Goal: Task Accomplishment & Management: Complete application form

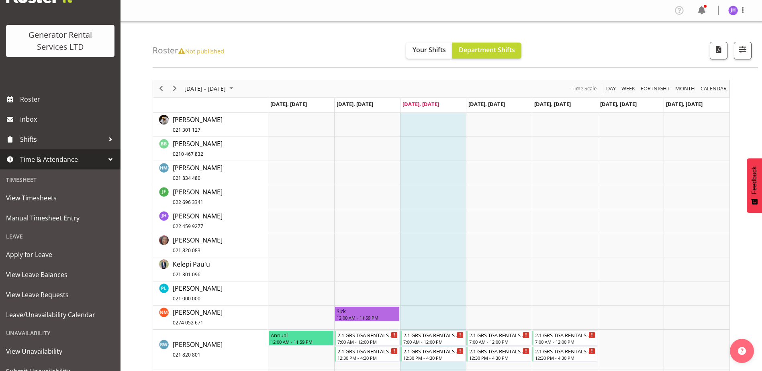
scroll to position [65, 0]
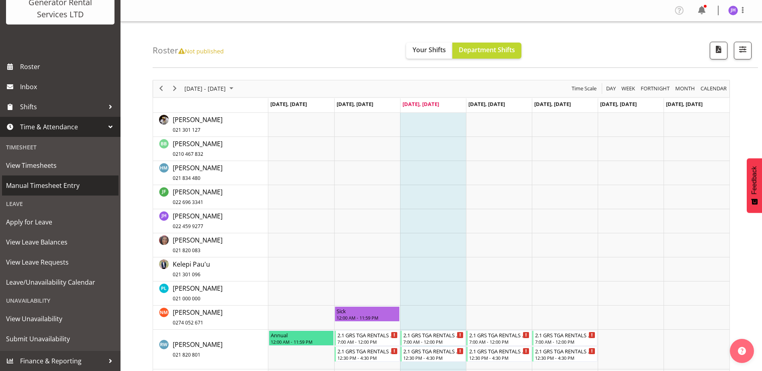
click at [42, 183] on span "Manual Timesheet Entry" at bounding box center [60, 185] width 108 height 12
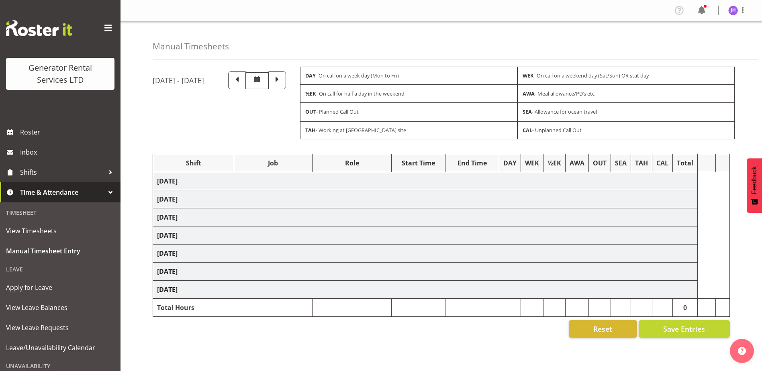
select select "24858"
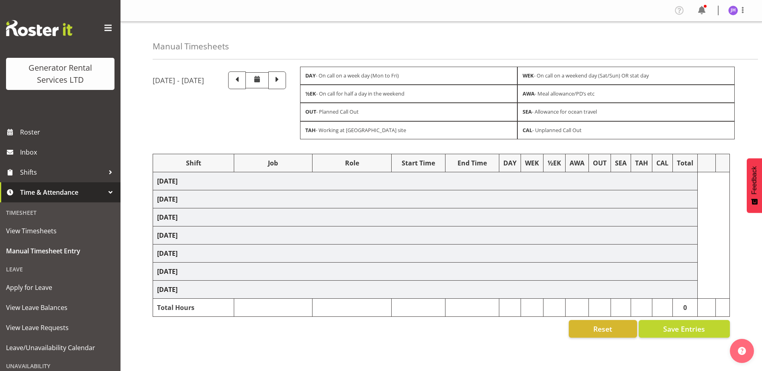
select select "24858"
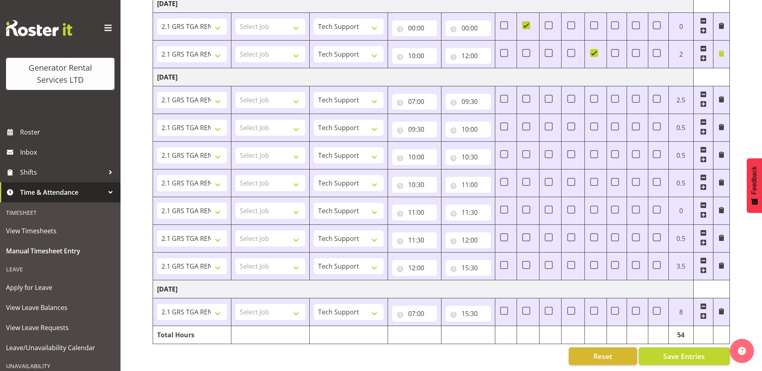
scroll to position [450, 0]
drag, startPoint x: 687, startPoint y: 329, endPoint x: 676, endPoint y: 330, distance: 10.5
click at [676, 330] on td "54" at bounding box center [680, 335] width 25 height 18
click at [42, 229] on span "View Timesheets" at bounding box center [60, 231] width 108 height 12
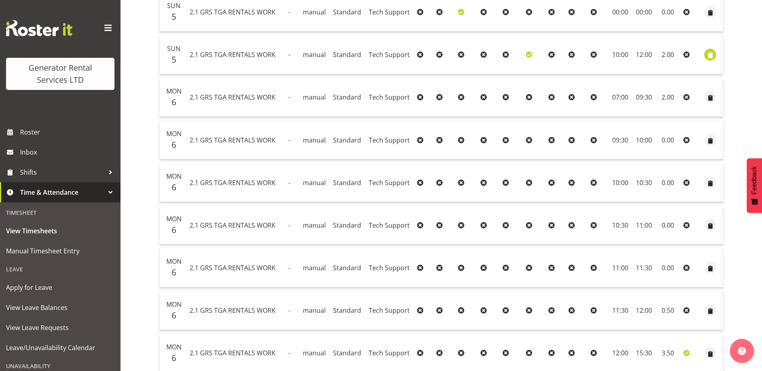
scroll to position [485, 0]
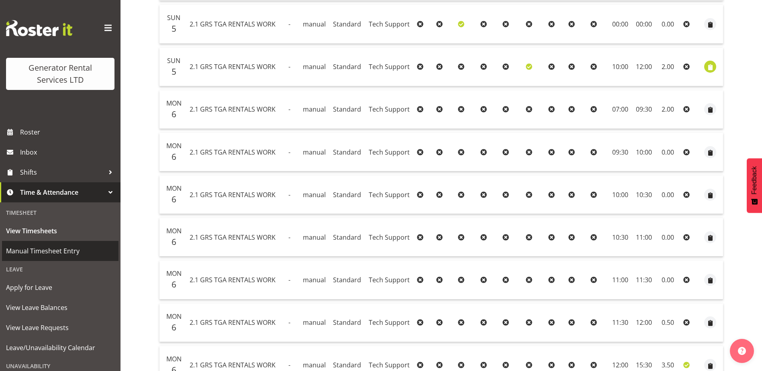
click at [28, 244] on link "Manual Timesheet Entry" at bounding box center [60, 251] width 116 height 20
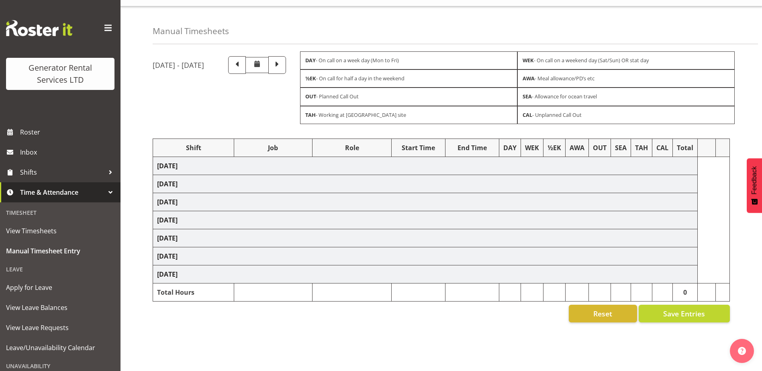
scroll to position [22, 0]
select select "24858"
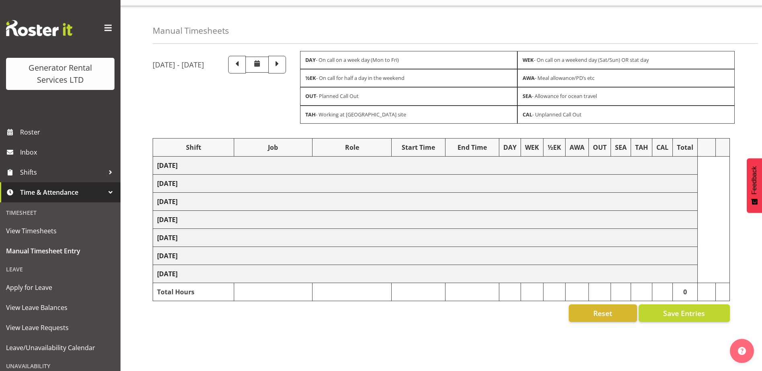
select select "24858"
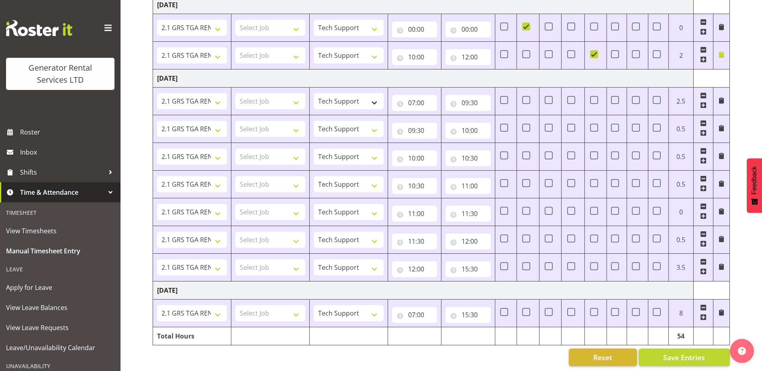
scroll to position [450, 0]
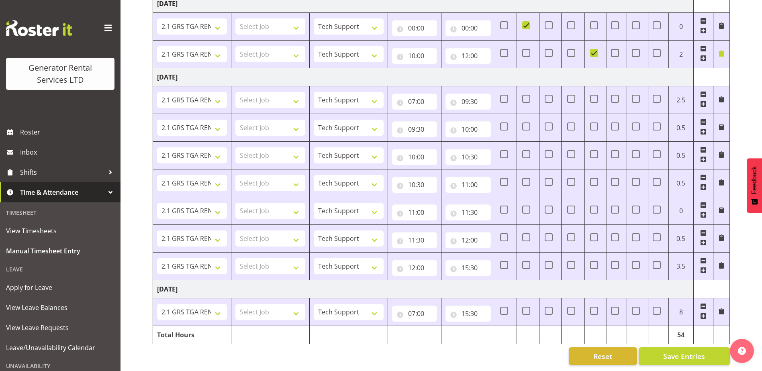
click at [703, 91] on span at bounding box center [703, 94] width 6 height 6
type input "09:30"
type input "10:00"
type input "10:30"
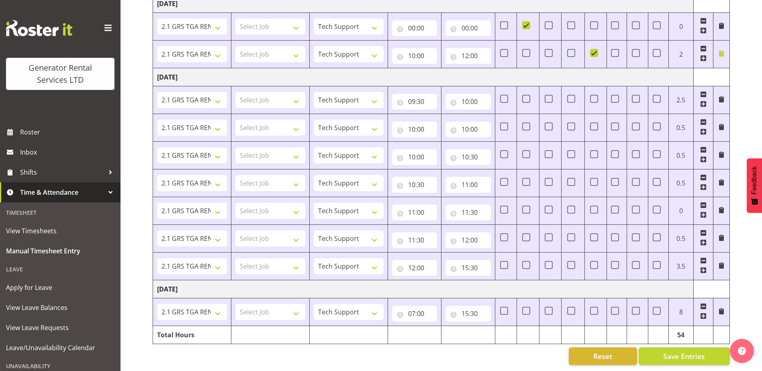
type input "10:30"
type input "11:00"
type input "11:30"
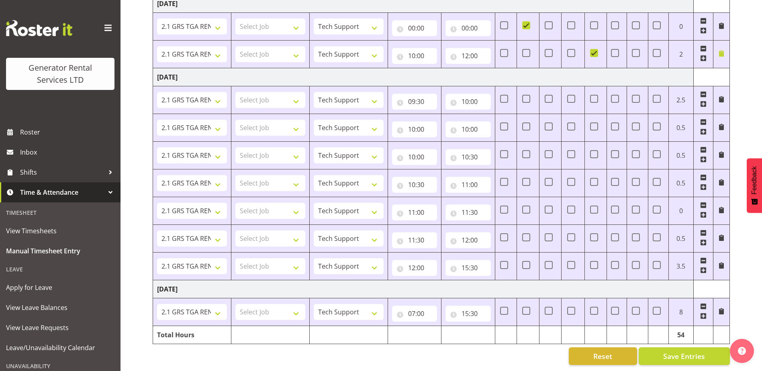
type input "12:00"
type input "15:30"
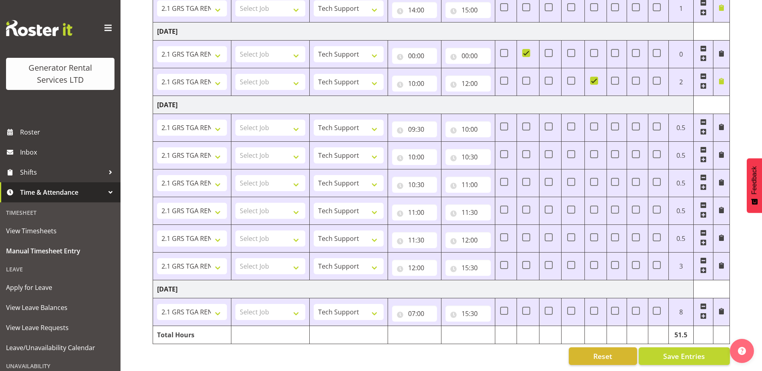
click at [703, 114] on td at bounding box center [703, 128] width 20 height 28
click at [703, 119] on span at bounding box center [703, 122] width 6 height 6
type input "10:00"
type input "10:30"
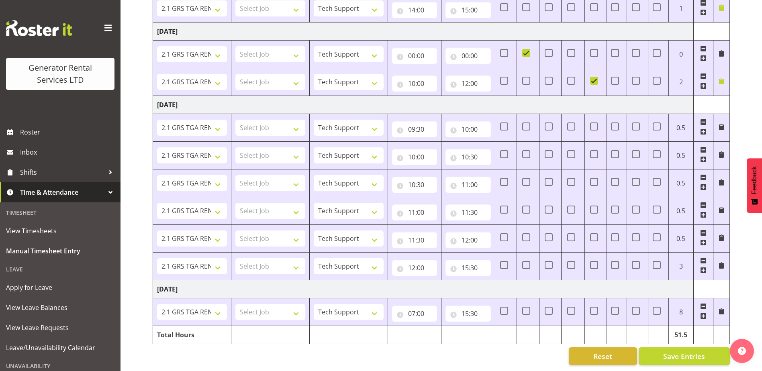
type input "11:00"
type input "11:30"
type input "12:00"
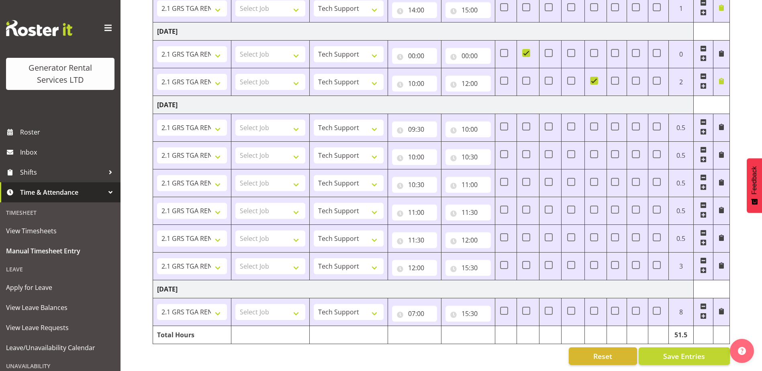
type input "12:00"
type input "15:30"
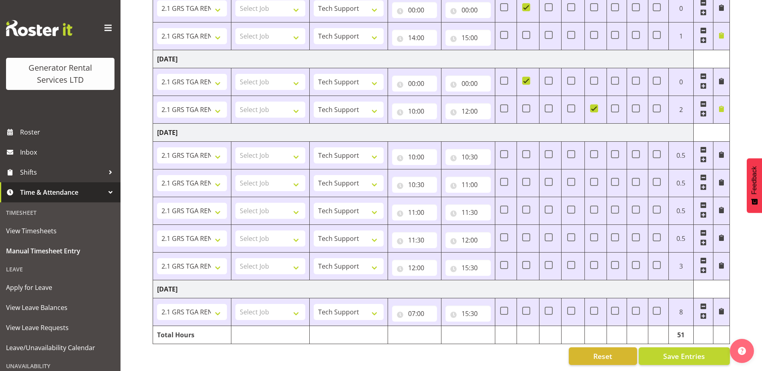
scroll to position [394, 0]
click at [701, 147] on span at bounding box center [703, 150] width 6 height 6
type input "10:30"
type input "11:00"
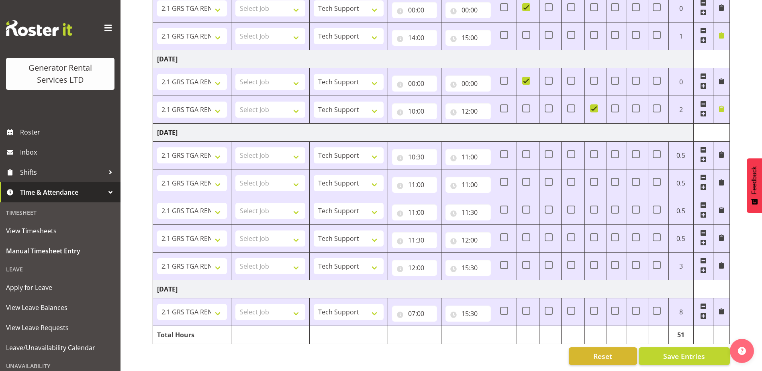
type input "11:30"
type input "12:00"
type input "15:30"
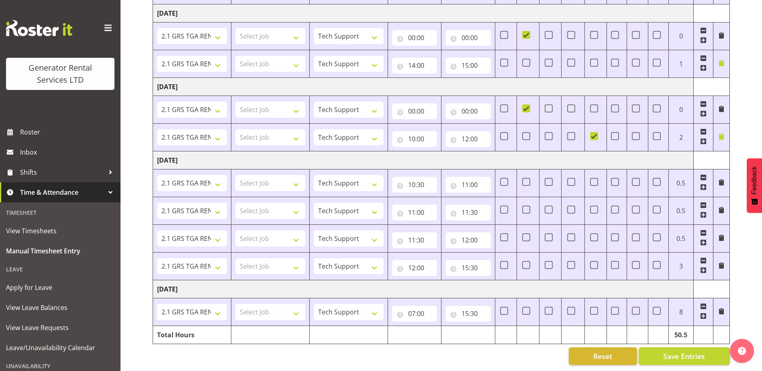
click at [703, 174] on span at bounding box center [703, 177] width 6 height 6
type input "11:00"
type input "11:30"
type input "12:00"
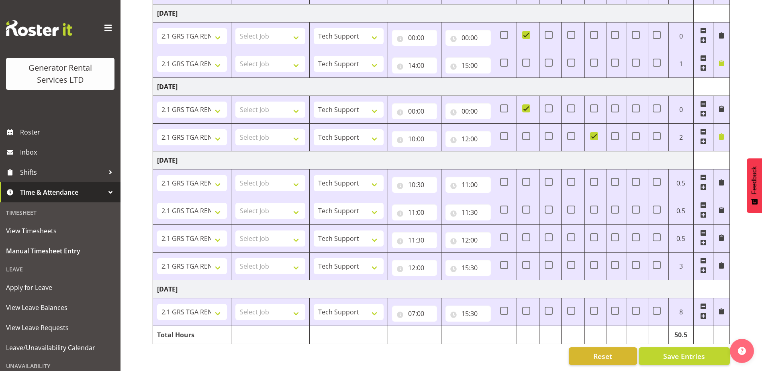
type input "12:00"
type input "15:30"
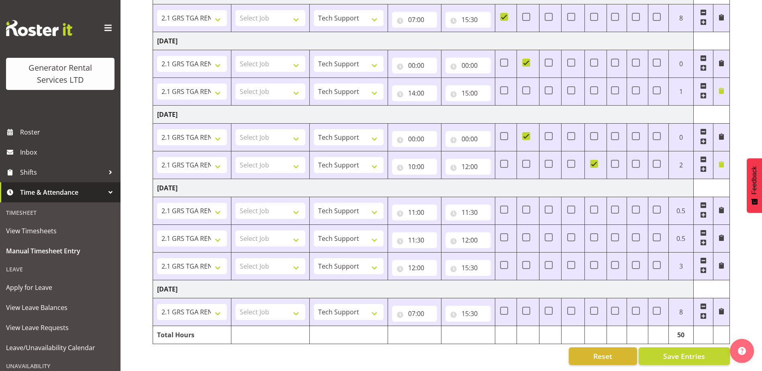
scroll to position [339, 0]
click at [705, 202] on span at bounding box center [703, 205] width 6 height 6
type input "11:30"
type input "12:00"
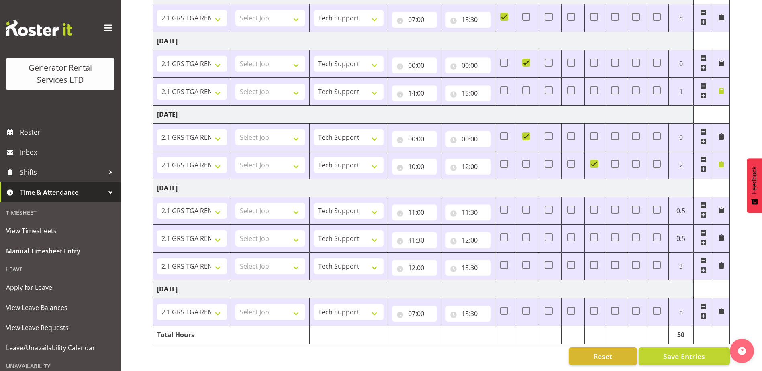
type input "15:30"
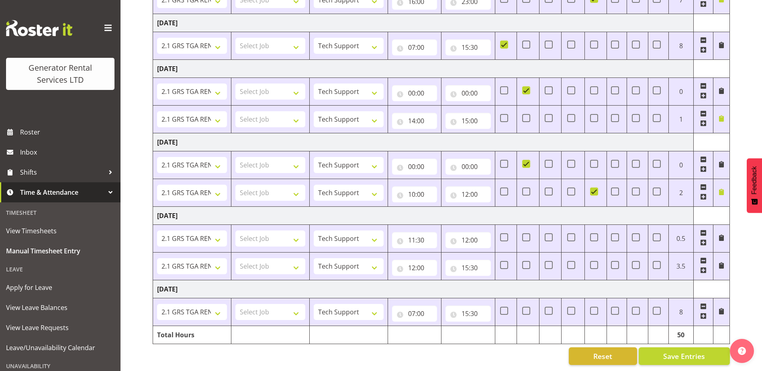
click at [706, 224] on td at bounding box center [703, 238] width 20 height 28
click at [706, 230] on span at bounding box center [703, 233] width 6 height 6
type input "12:00"
type input "15:30"
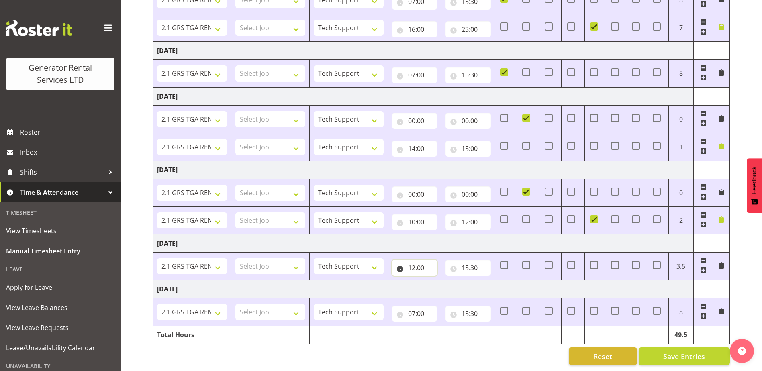
click at [429, 265] on input "12:00" at bounding box center [414, 268] width 45 height 16
click at [448, 284] on select "00 01 02 03 04 05 06 07 08 09 10 11 12 13 14 15 16 17 18 19 20 21 22 23" at bounding box center [447, 289] width 18 height 16
select select "7"
click at [438, 281] on select "00 01 02 03 04 05 06 07 08 09 10 11 12 13 14 15 16 17 18 19 20 21 22 23" at bounding box center [447, 289] width 18 height 16
type input "07:00"
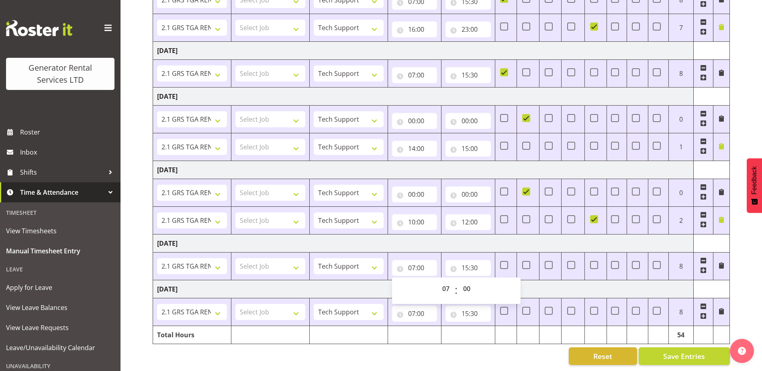
click at [602, 284] on td "[DATE]" at bounding box center [423, 289] width 540 height 18
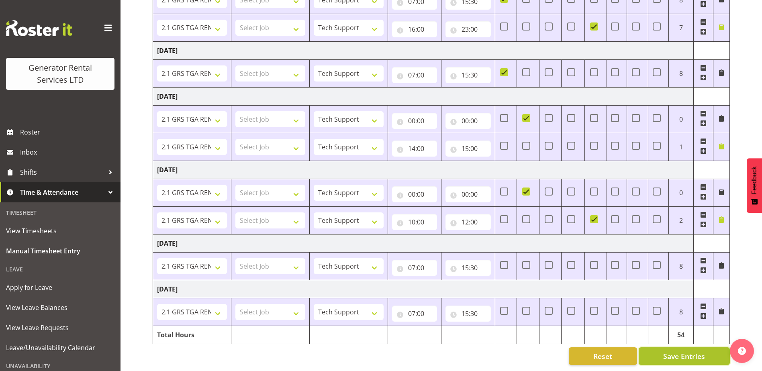
drag, startPoint x: 686, startPoint y: 351, endPoint x: 699, endPoint y: 352, distance: 12.5
click at [686, 351] on span "Save Entries" at bounding box center [684, 356] width 42 height 10
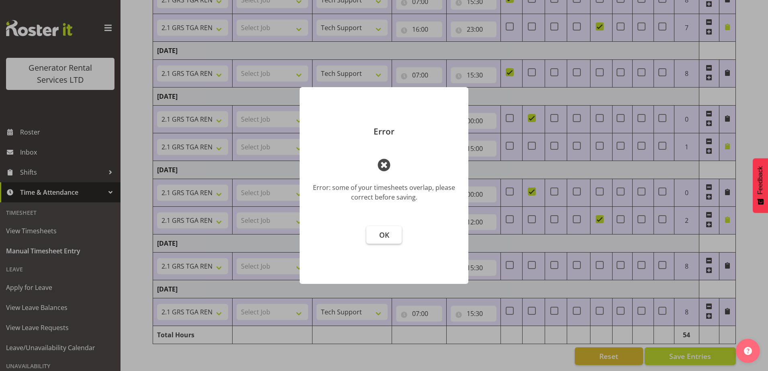
click at [391, 236] on button "OK" at bounding box center [383, 235] width 35 height 18
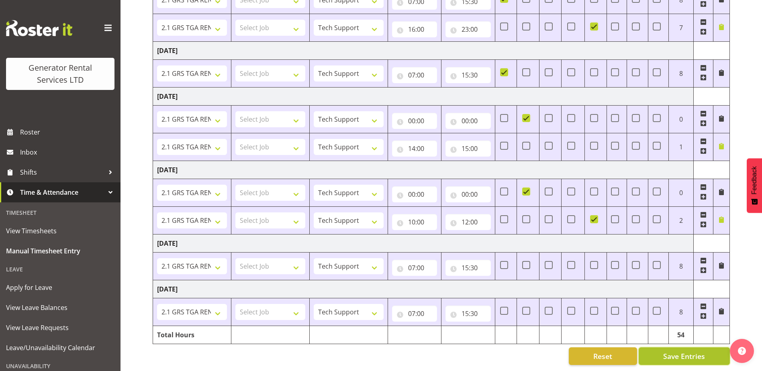
click at [676, 354] on span "Save Entries" at bounding box center [684, 356] width 42 height 10
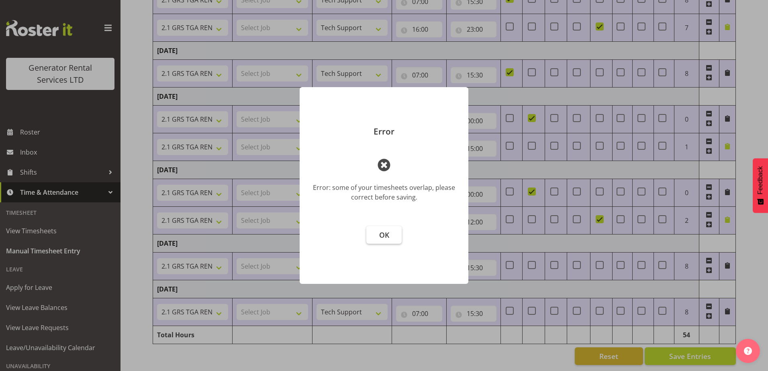
click at [382, 240] on button "OK" at bounding box center [383, 235] width 35 height 18
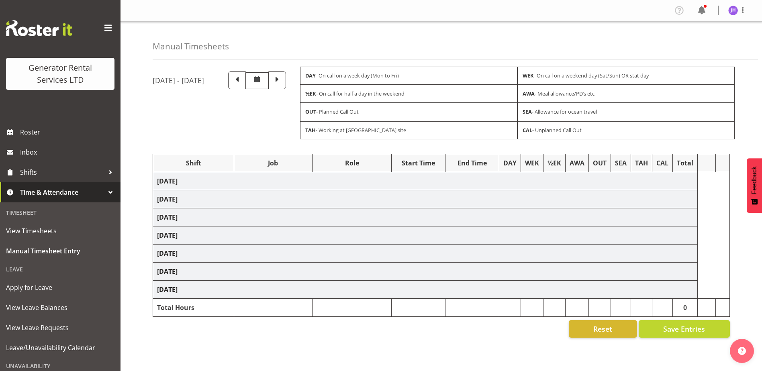
scroll to position [22, 0]
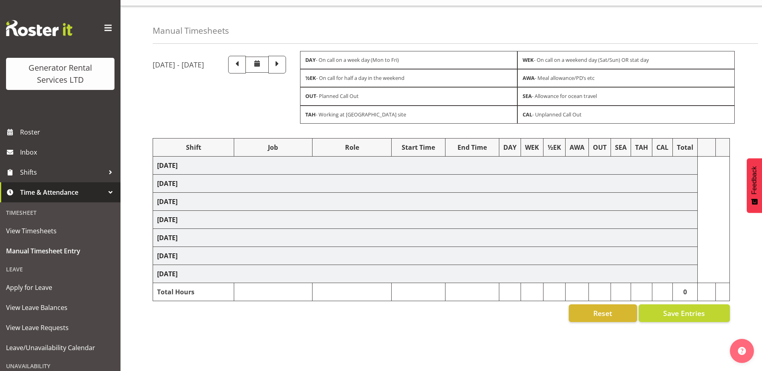
select select "24858"
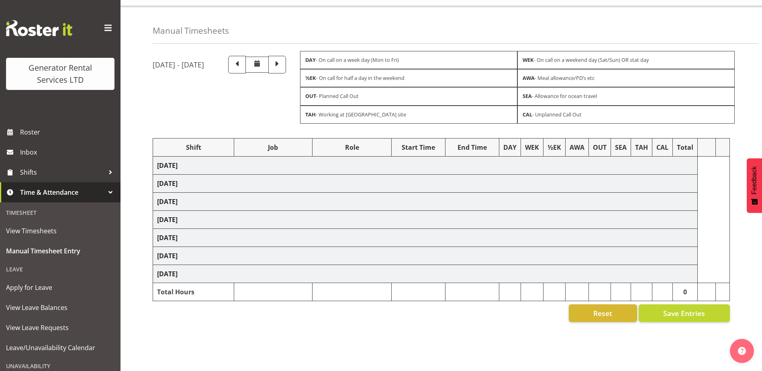
select select "24858"
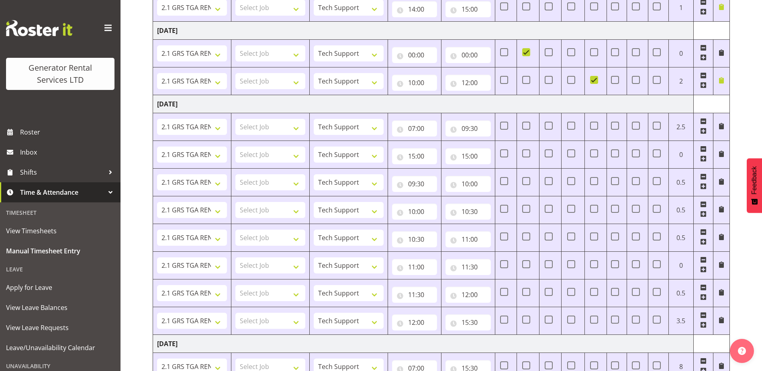
scroll to position [463, 0]
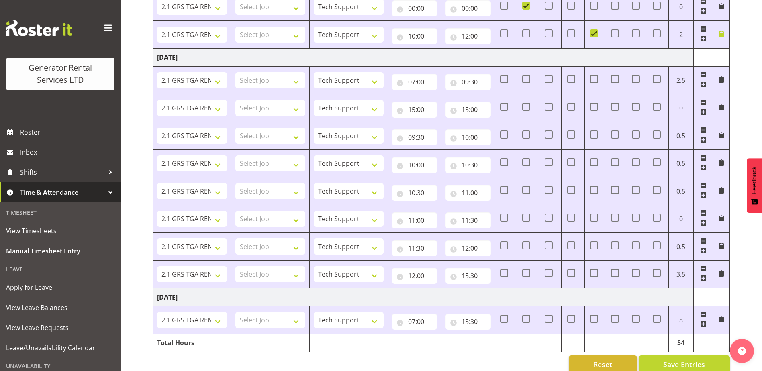
click at [705, 76] on span at bounding box center [703, 74] width 6 height 6
type input "15:00"
type input "09:30"
type input "10:00"
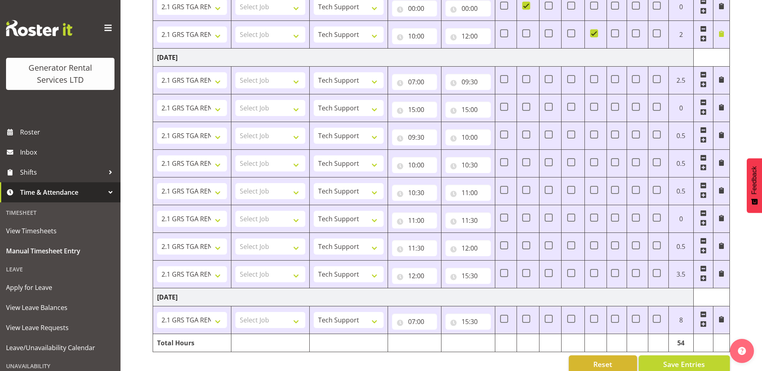
type input "10:00"
type input "10:30"
type input "11:00"
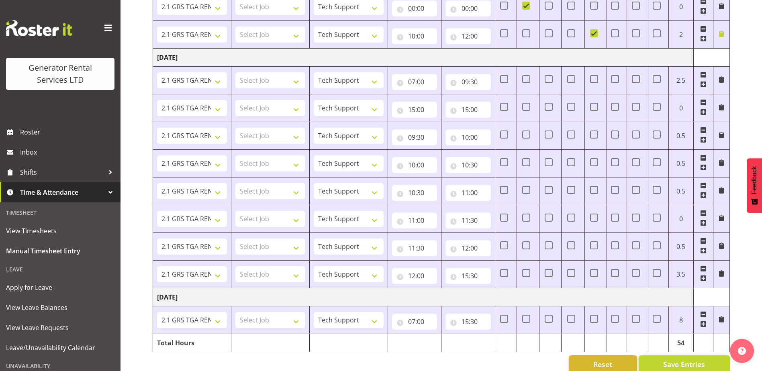
type input "11:30"
type input "12:00"
type input "15:30"
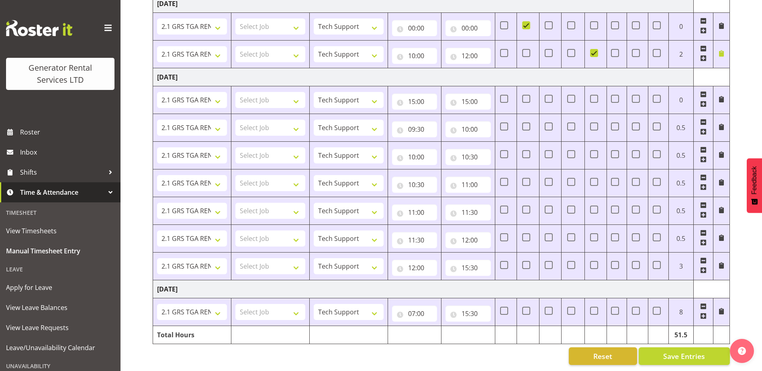
click at [706, 91] on span at bounding box center [703, 94] width 6 height 6
type input "09:30"
type input "10:00"
type input "10:30"
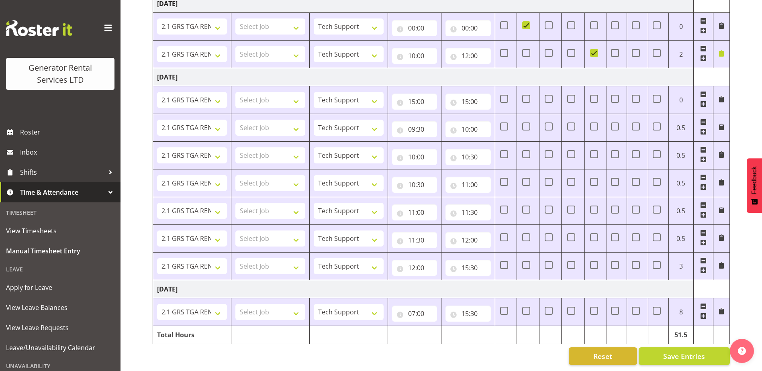
type input "10:30"
type input "11:00"
type input "11:30"
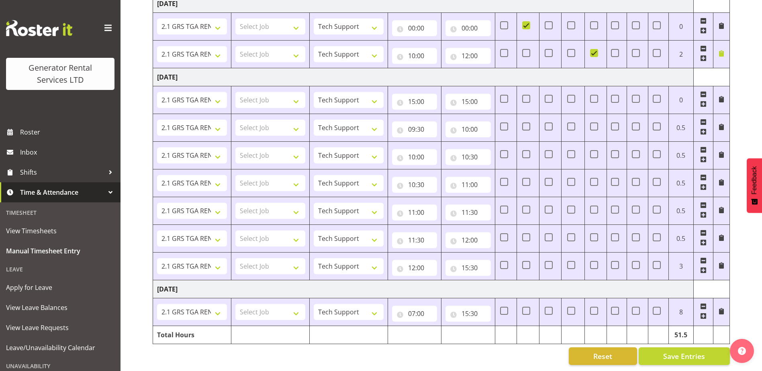
type input "12:00"
type input "15:30"
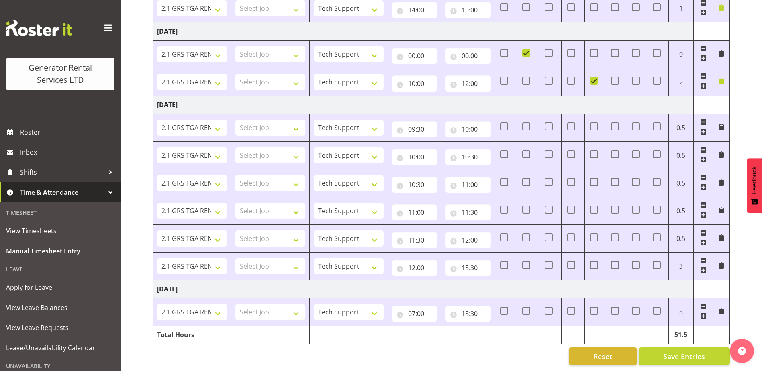
click at [703, 119] on span at bounding box center [703, 122] width 6 height 6
type input "10:00"
type input "10:30"
type input "11:00"
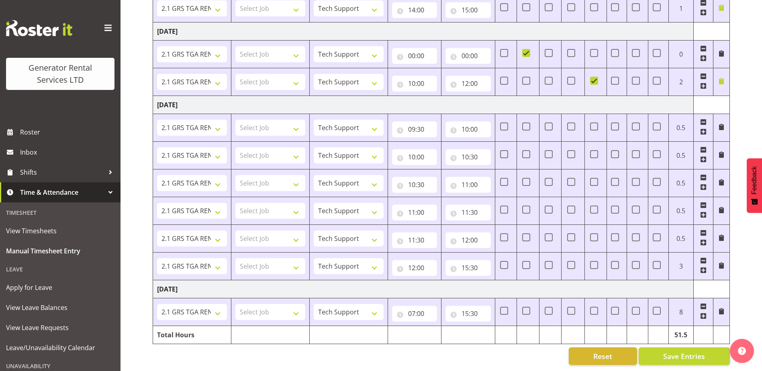
type input "11:00"
type input "11:30"
type input "12:00"
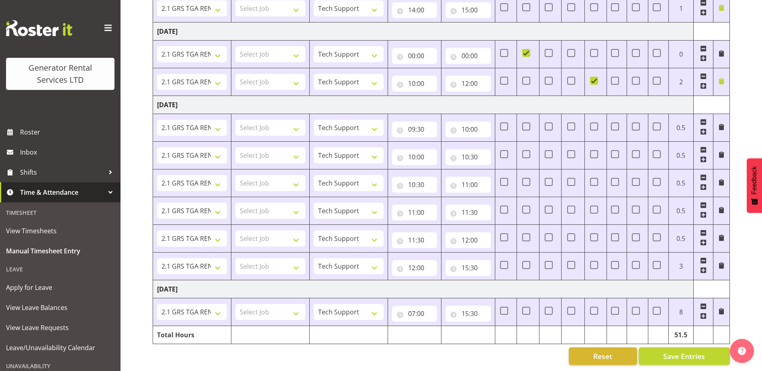
type input "15:30"
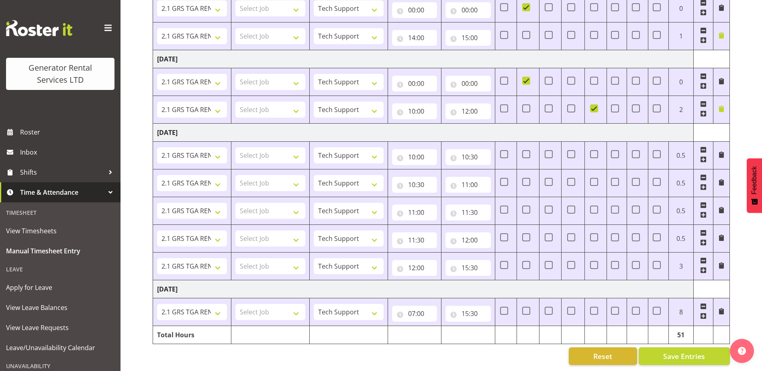
click at [705, 147] on span at bounding box center [703, 150] width 6 height 6
type input "10:30"
type input "11:00"
type input "11:30"
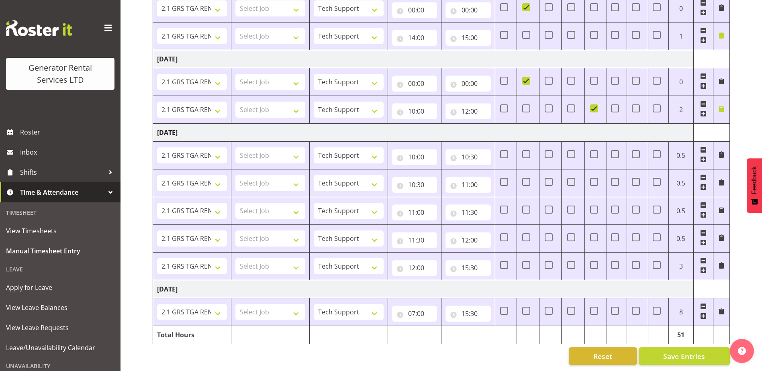
type input "11:30"
type input "12:00"
type input "15:30"
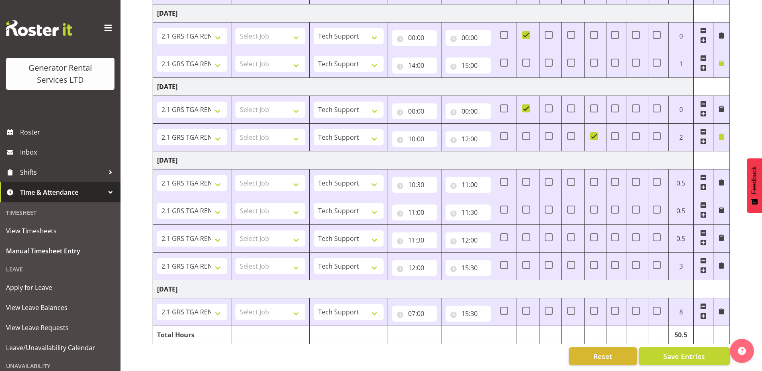
click at [703, 174] on span at bounding box center [703, 177] width 6 height 6
type input "11:00"
type input "11:30"
type input "12:00"
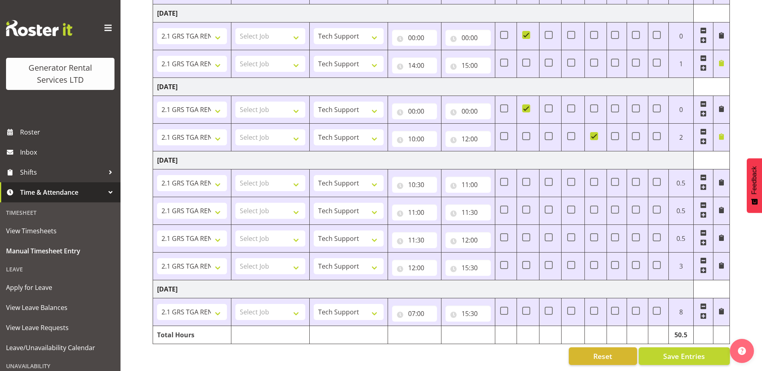
type input "12:00"
type input "15:30"
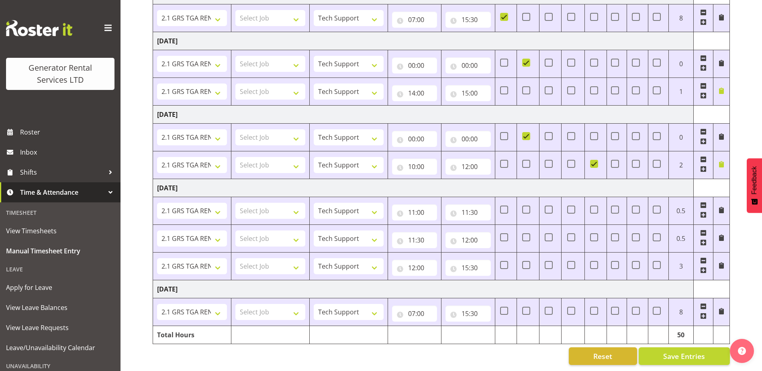
click at [704, 202] on span at bounding box center [703, 205] width 6 height 6
type input "11:30"
type input "12:00"
type input "15:30"
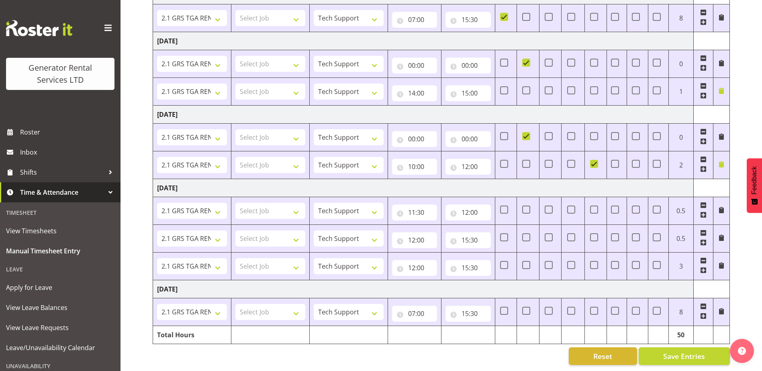
scroll to position [311, 0]
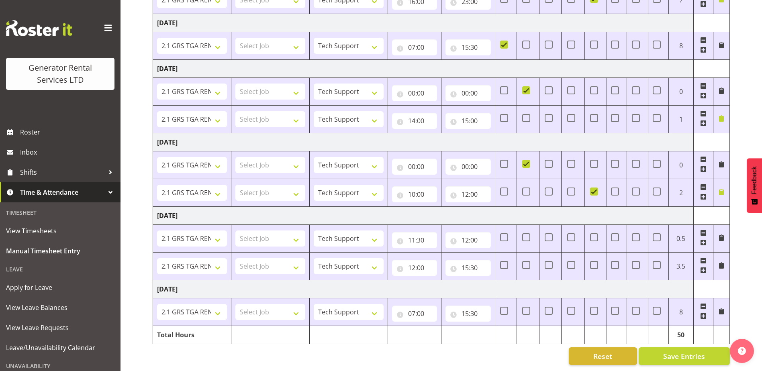
click at [705, 230] on span at bounding box center [703, 233] width 6 height 6
type input "12:00"
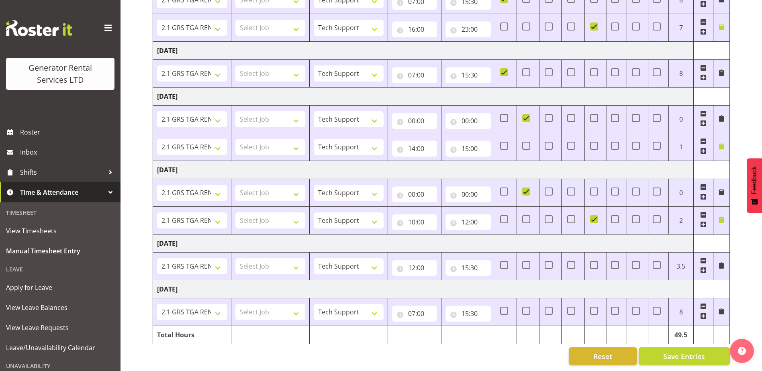
scroll to position [283, 0]
click at [677, 358] on button "Save Entries" at bounding box center [683, 356] width 91 height 18
click at [676, 356] on button "Save Entries" at bounding box center [683, 356] width 91 height 18
type input "14:30"
select select "24858"
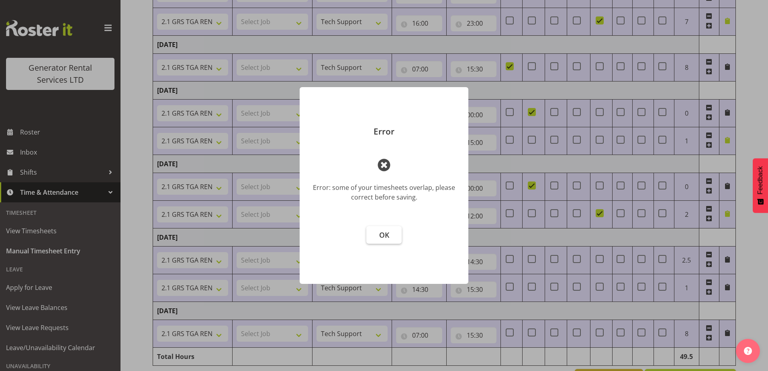
click at [378, 233] on button "OK" at bounding box center [383, 235] width 35 height 18
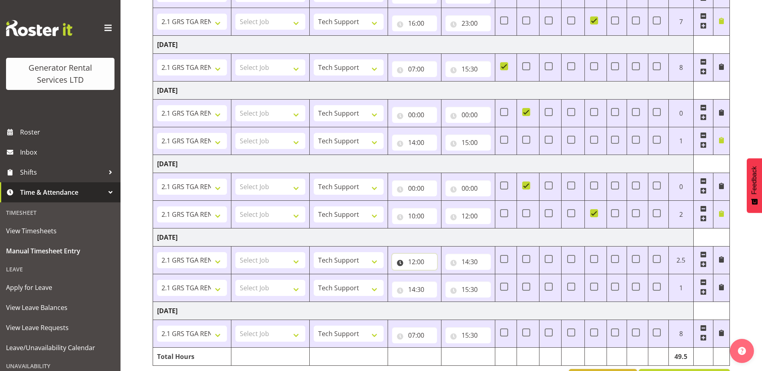
click at [417, 266] on input "12:00" at bounding box center [414, 262] width 45 height 16
click at [454, 289] on span ":" at bounding box center [455, 285] width 3 height 20
click at [452, 285] on select "00 01 02 03 04 05 06 07 08 09 10 11 12 13 14 15 16 17 18 19 20 21 22 23" at bounding box center [447, 283] width 18 height 16
select select "7"
click at [438, 275] on select "00 01 02 03 04 05 06 07 08 09 10 11 12 13 14 15 16 17 18 19 20 21 22 23" at bounding box center [447, 283] width 18 height 16
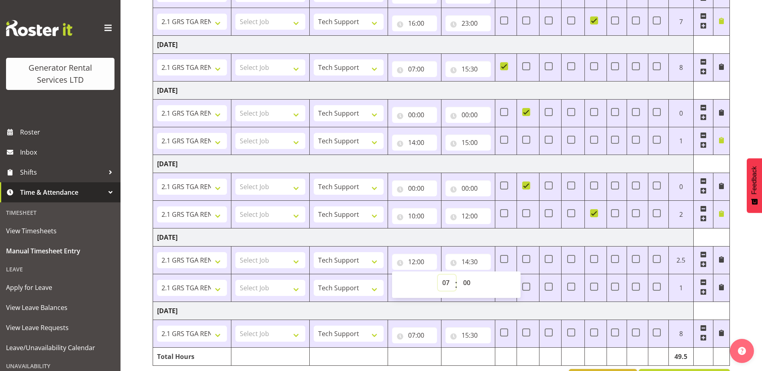
type input "07:00"
click at [475, 257] on input "14:30" at bounding box center [467, 262] width 45 height 16
click at [498, 281] on select "00 01 02 03 04 05 06 07 08 09 10 11 12 13 14 15 16 17 18 19 20 21 22 23" at bounding box center [500, 283] width 18 height 16
select select "15"
click at [491, 275] on select "00 01 02 03 04 05 06 07 08 09 10 11 12 13 14 15 16 17 18 19 20 21 22 23" at bounding box center [500, 283] width 18 height 16
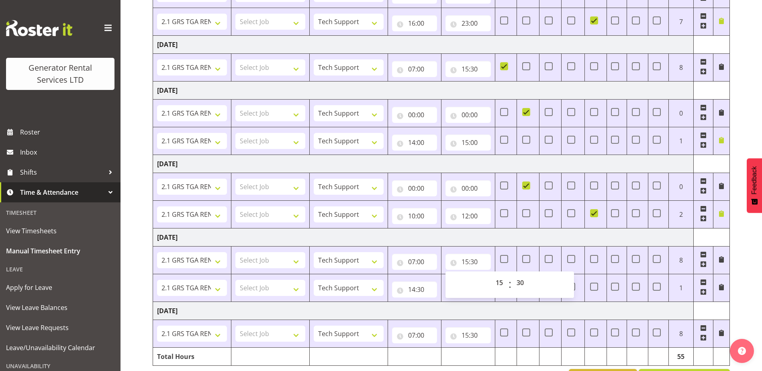
click at [594, 312] on td "[DATE]" at bounding box center [423, 310] width 540 height 18
click at [707, 283] on td at bounding box center [703, 288] width 20 height 28
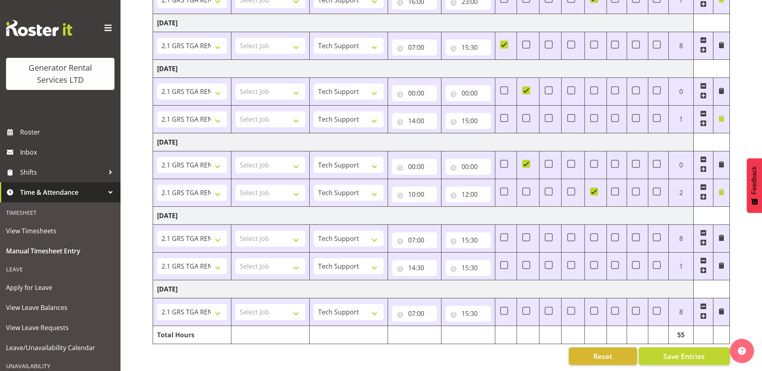
click at [703, 257] on span at bounding box center [703, 260] width 6 height 6
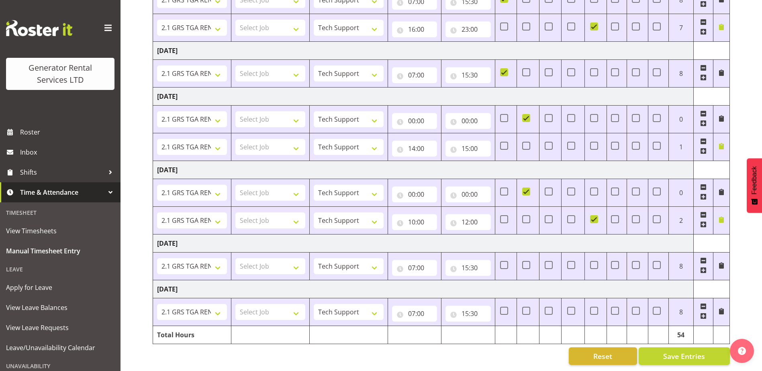
scroll to position [283, 0]
click at [680, 351] on span "Save Entries" at bounding box center [684, 356] width 42 height 10
type input "09:30"
select select "24858"
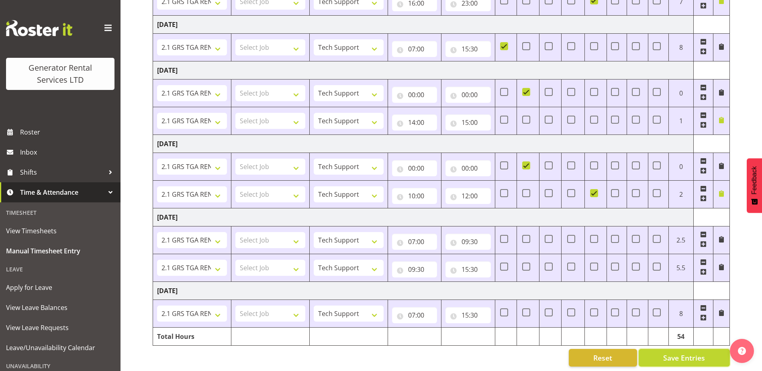
scroll to position [311, 0]
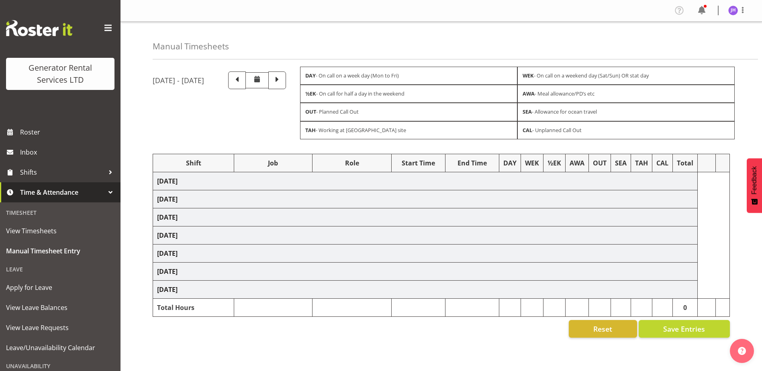
scroll to position [22, 0]
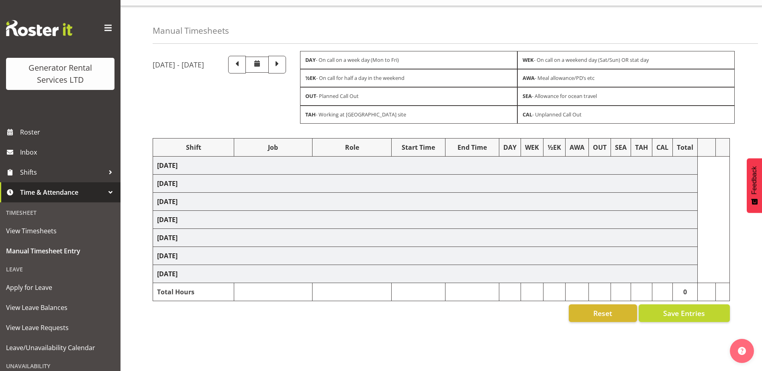
select select "24858"
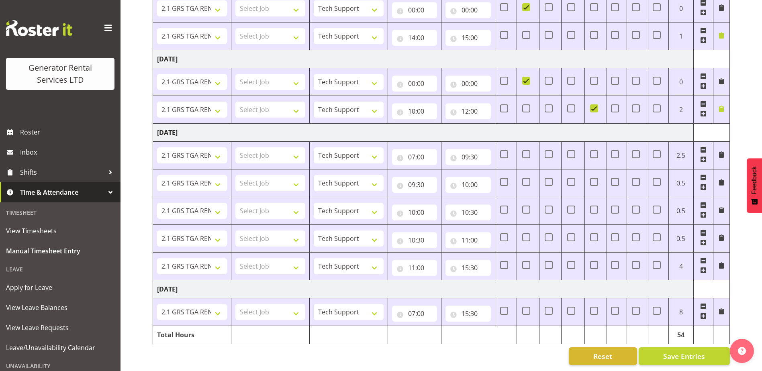
scroll to position [394, 0]
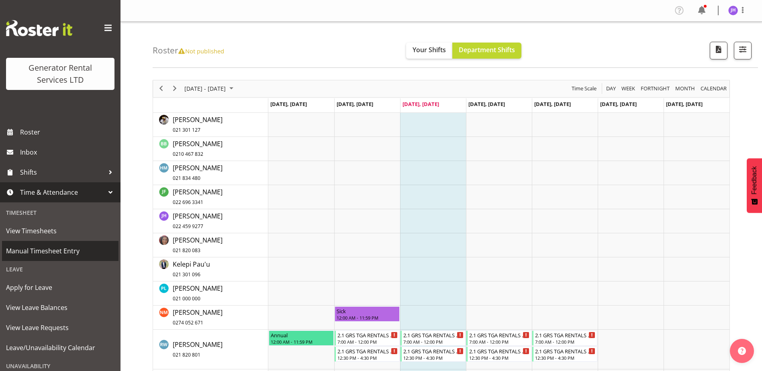
click at [34, 253] on span "Manual Timesheet Entry" at bounding box center [60, 251] width 108 height 12
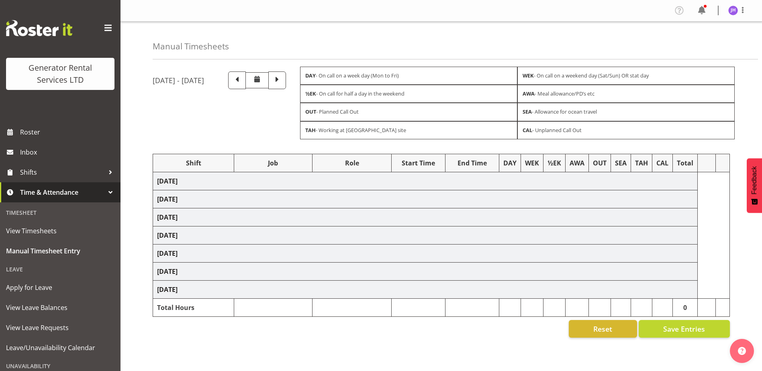
select select "24858"
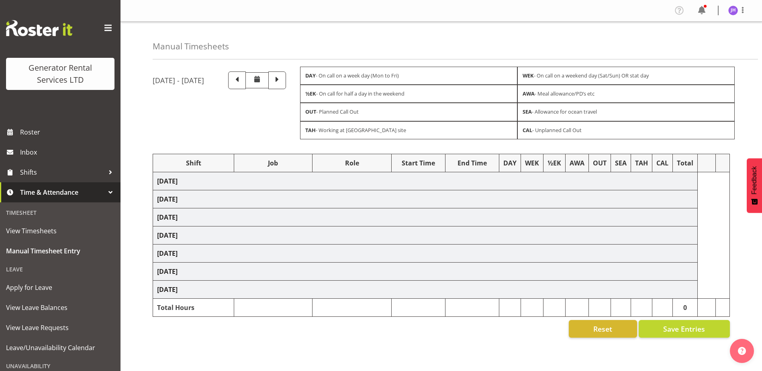
select select "24858"
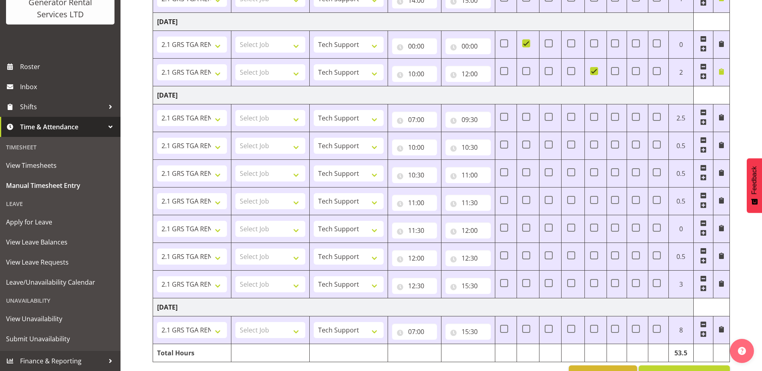
scroll to position [450, 0]
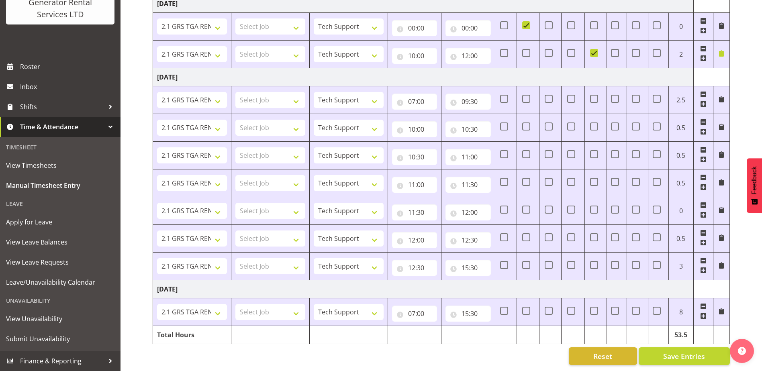
click at [744, 354] on img "button" at bounding box center [741, 351] width 8 height 8
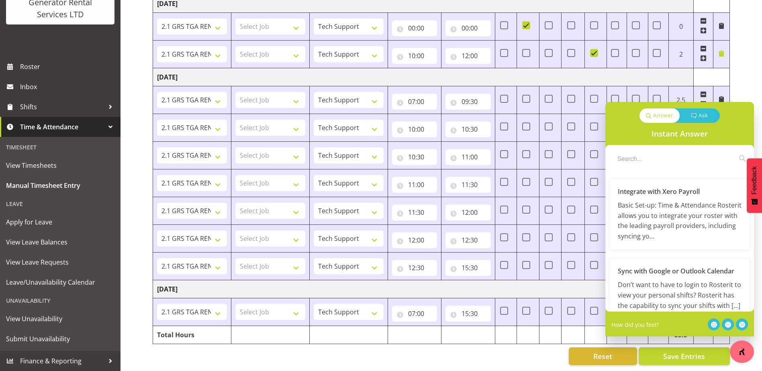
click at [503, 347] on div "Reset Save Entries" at bounding box center [441, 356] width 577 height 18
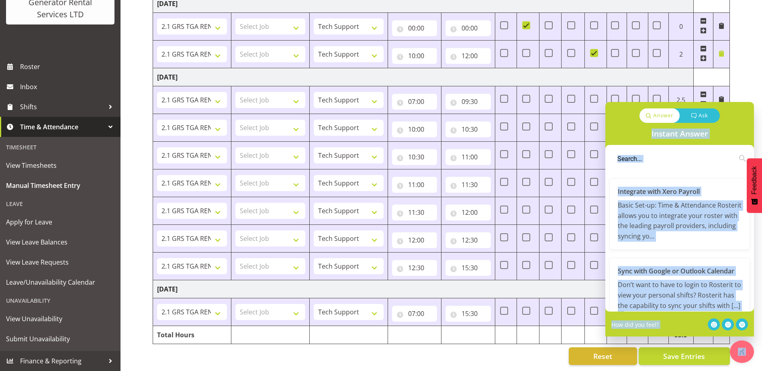
drag, startPoint x: 712, startPoint y: 198, endPoint x: 700, endPoint y: 318, distance: 121.4
click at [700, 318] on div "Answer Ask Instant Answer Integrate with Xero Payroll Basic Set-up: Time & Atte…" at bounding box center [679, 219] width 149 height 234
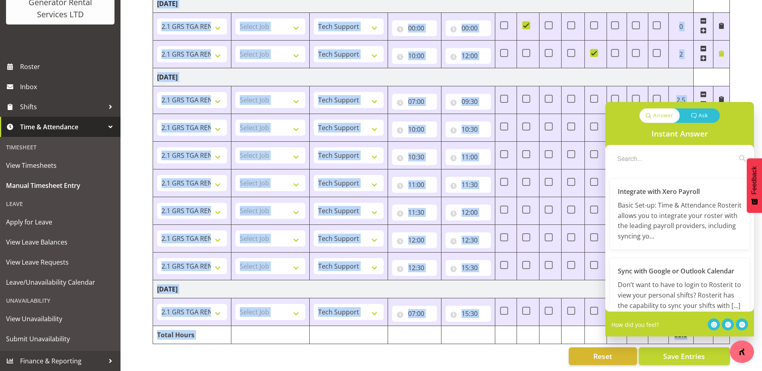
click at [736, 344] on button "button" at bounding box center [741, 351] width 24 height 22
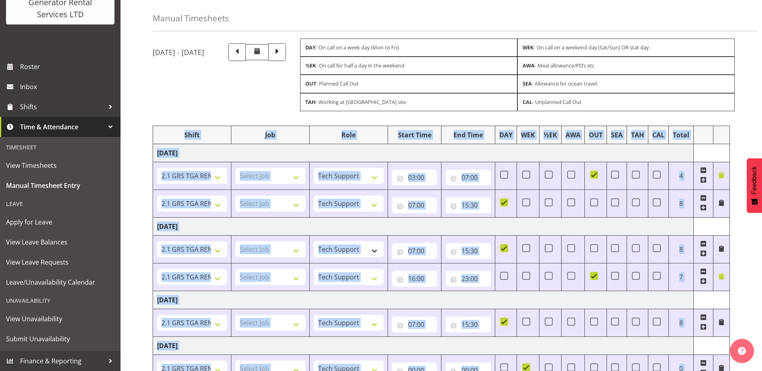
scroll to position [8, 0]
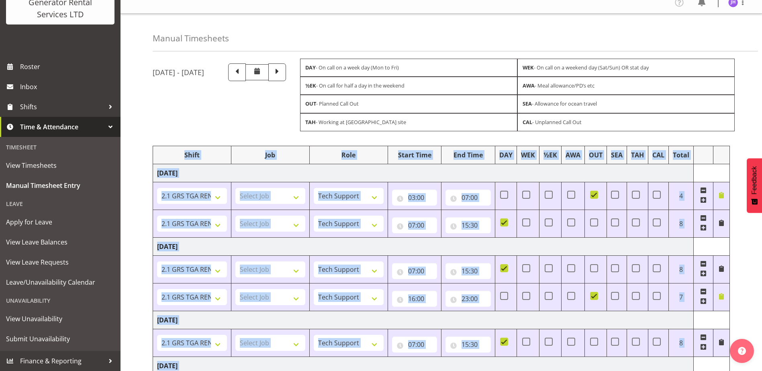
click at [705, 191] on span at bounding box center [703, 190] width 6 height 6
type input "07:00"
type input "15:30"
checkbox input "true"
checkbox input "false"
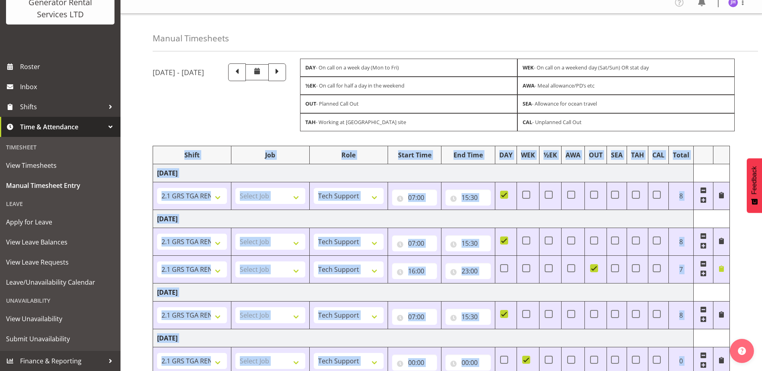
click at [504, 195] on span at bounding box center [504, 195] width 8 height 8
click at [504, 195] on input "checkbox" at bounding box center [502, 194] width 5 height 5
checkbox input "false"
click at [705, 236] on span at bounding box center [703, 236] width 6 height 6
type input "16:00"
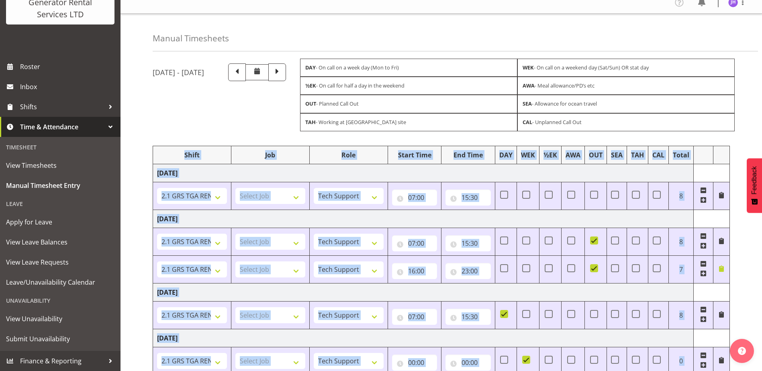
type input "23:00"
checkbox input "false"
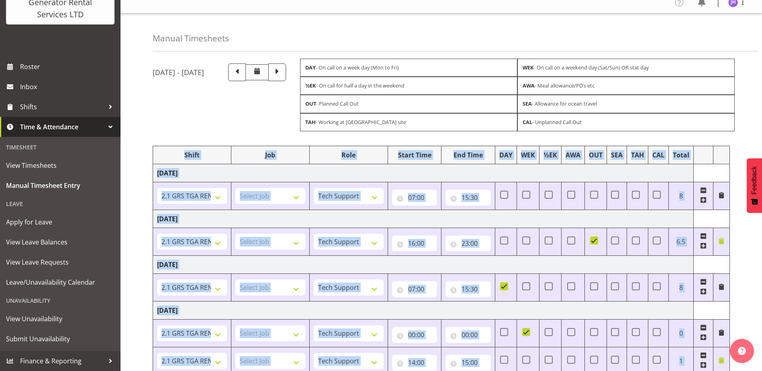
click at [592, 238] on span at bounding box center [594, 240] width 8 height 8
click at [592, 238] on input "checkbox" at bounding box center [592, 240] width 5 height 5
checkbox input "false"
drag, startPoint x: 504, startPoint y: 286, endPoint x: 534, endPoint y: 282, distance: 30.0
click at [504, 286] on span at bounding box center [504, 286] width 8 height 8
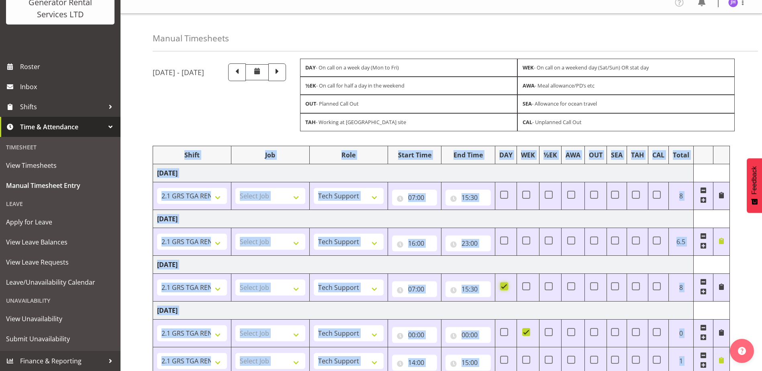
click at [504, 286] on input "checkbox" at bounding box center [502, 285] width 5 height 5
checkbox input "false"
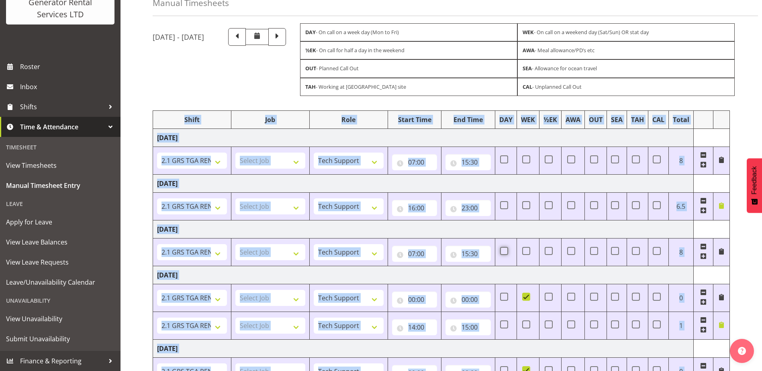
scroll to position [169, 0]
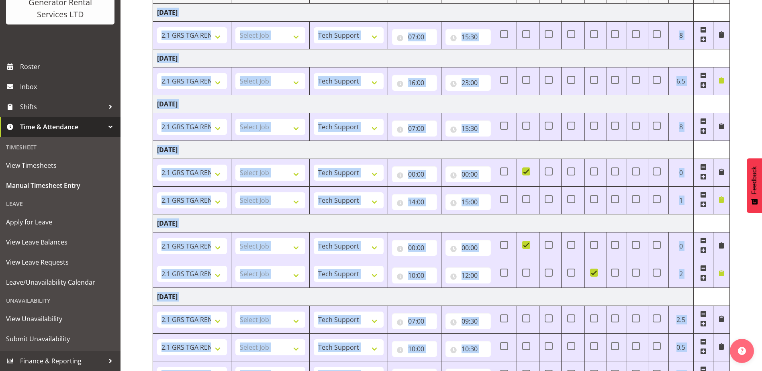
click at [523, 174] on span at bounding box center [526, 171] width 8 height 8
click at [523, 174] on input "checkbox" at bounding box center [524, 171] width 5 height 5
checkbox input "false"
click at [703, 193] on span at bounding box center [703, 194] width 6 height 6
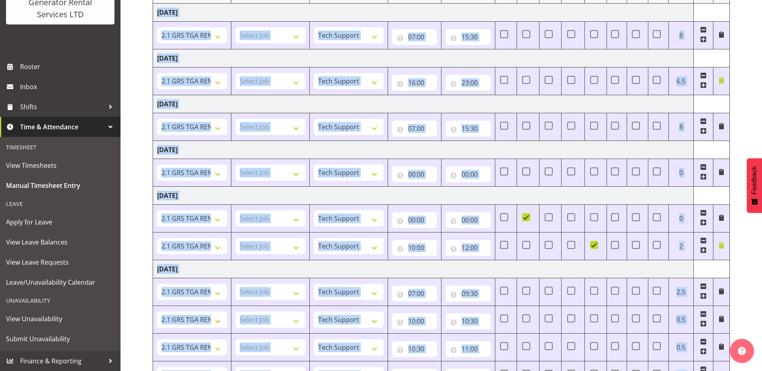
click at [529, 218] on span at bounding box center [526, 217] width 8 height 8
click at [527, 218] on input "checkbox" at bounding box center [524, 216] width 5 height 5
checkbox input "false"
click at [591, 244] on span at bounding box center [594, 245] width 8 height 8
click at [591, 244] on input "checkbox" at bounding box center [592, 244] width 5 height 5
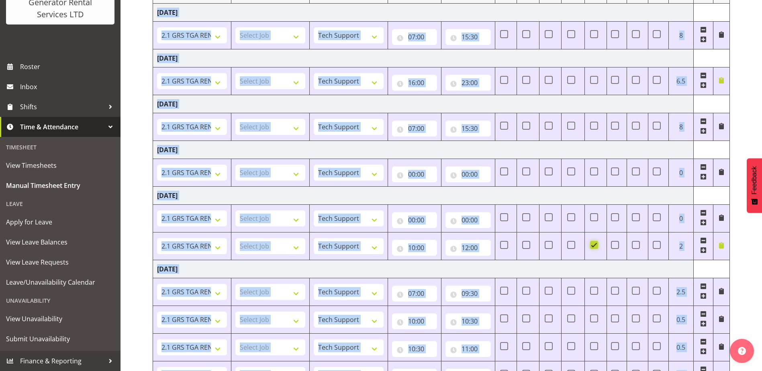
checkbox input "false"
click at [700, 240] on span at bounding box center [703, 240] width 6 height 6
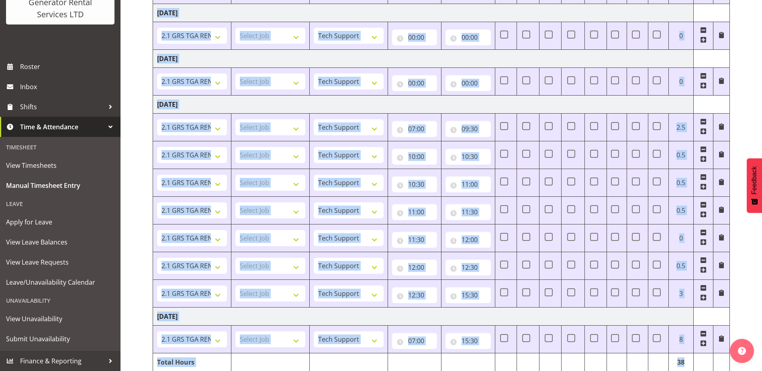
scroll to position [329, 0]
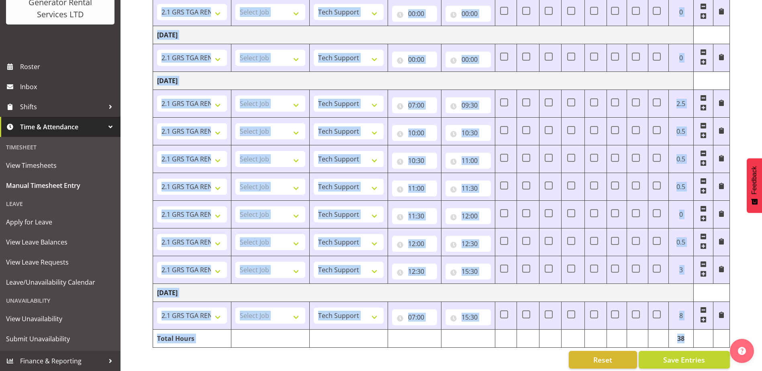
click at [703, 96] on span at bounding box center [703, 98] width 6 height 6
type input "10:00"
type input "10:30"
type input "11:00"
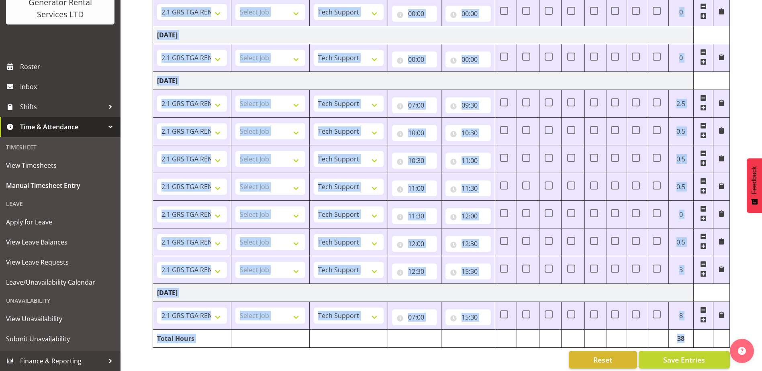
type input "11:00"
type input "11:30"
type input "12:00"
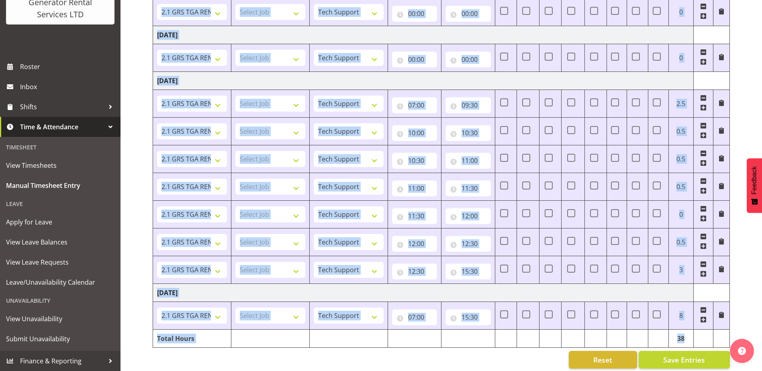
type input "12:30"
type input "15:30"
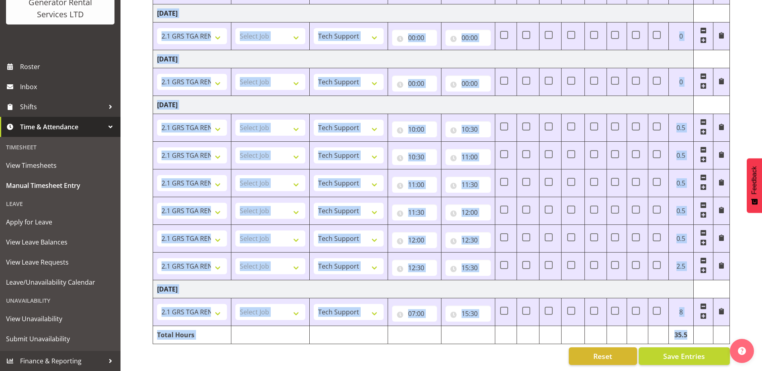
scroll to position [311, 0]
click at [703, 96] on table "Shift Job Role Start Time End Time DAY WEK ½EK AWA OUT SEA TAH CAL Total Wednes…" at bounding box center [441, 96] width 577 height 495
click at [704, 119] on span at bounding box center [703, 122] width 6 height 6
type input "10:30"
type input "11:00"
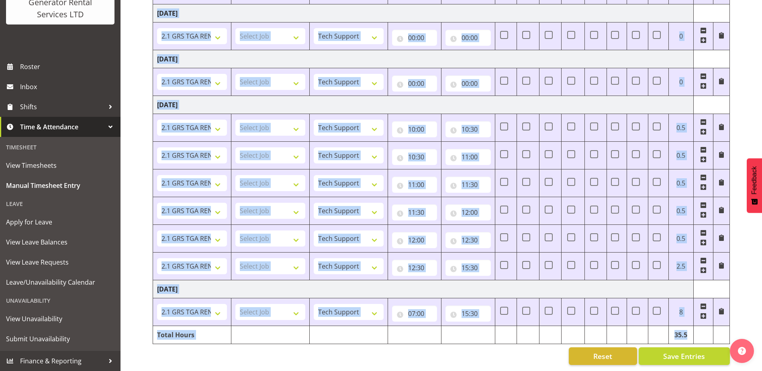
type input "11:00"
type input "11:30"
type input "12:00"
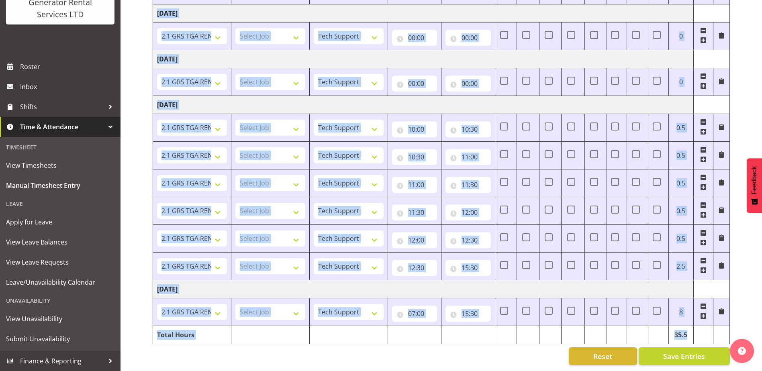
type input "12:30"
type input "15:30"
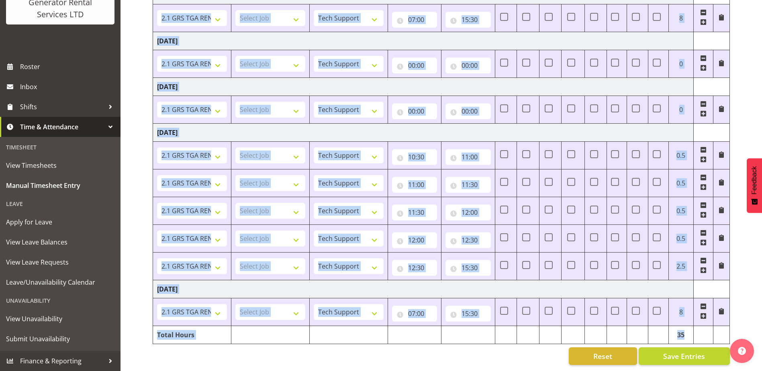
click at [703, 147] on span at bounding box center [703, 150] width 6 height 6
type input "11:00"
type input "11:30"
type input "12:00"
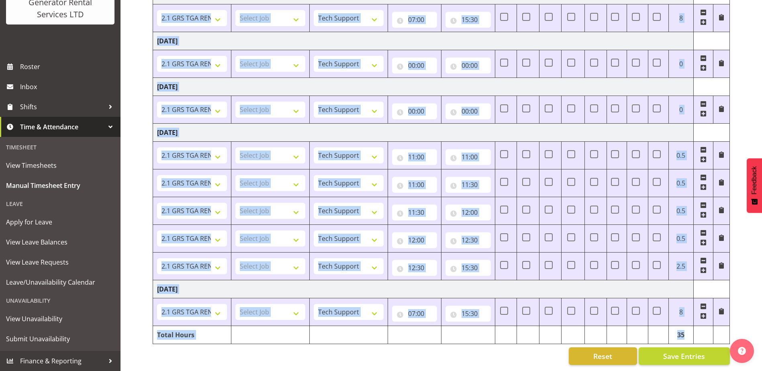
type input "12:00"
type input "12:30"
type input "15:30"
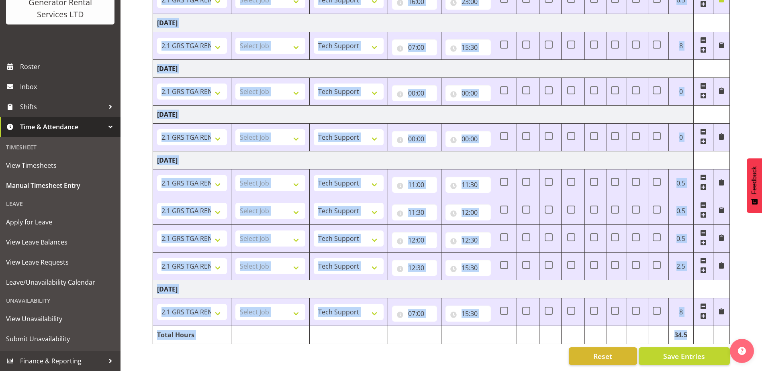
click at [703, 174] on span at bounding box center [703, 177] width 6 height 6
type input "11:30"
type input "12:00"
type input "12:30"
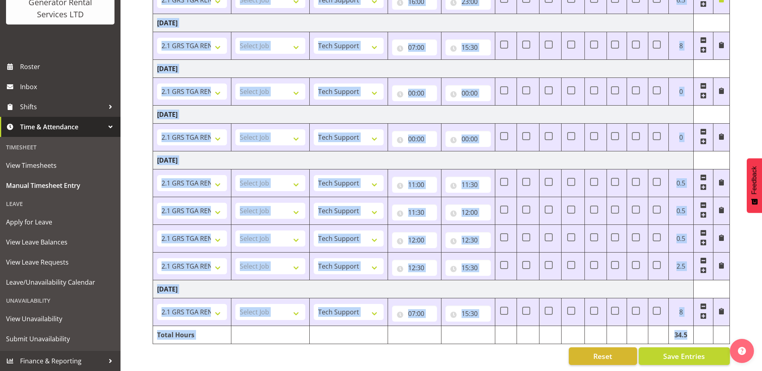
type input "12:30"
type input "15:30"
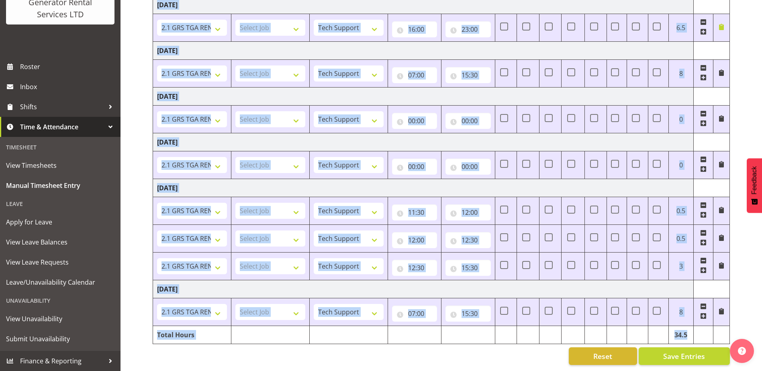
click at [702, 202] on span at bounding box center [703, 205] width 6 height 6
type input "12:00"
type input "12:30"
type input "15:30"
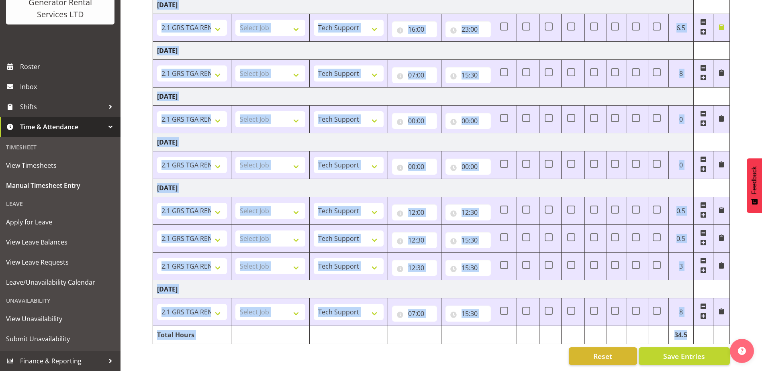
scroll to position [200, 0]
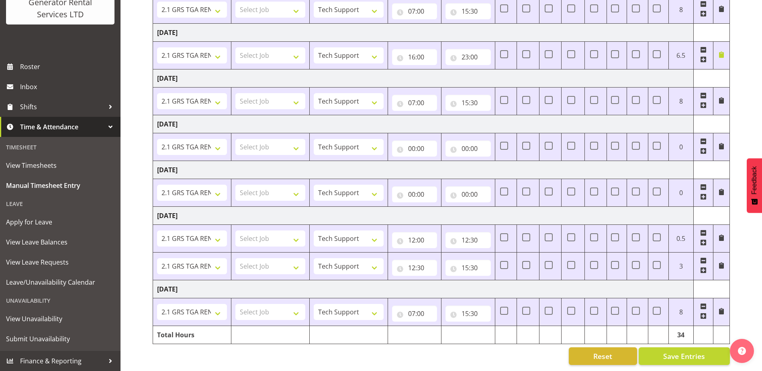
click at [704, 224] on td at bounding box center [703, 238] width 20 height 28
click at [705, 230] on span at bounding box center [703, 233] width 6 height 6
type input "12:30"
type input "15:30"
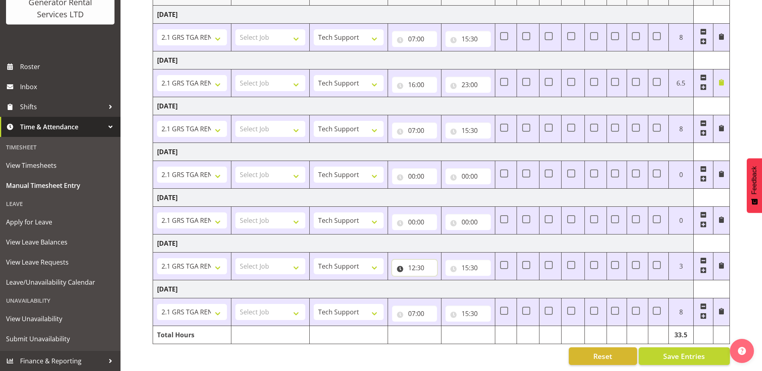
click at [418, 260] on input "12:30" at bounding box center [414, 268] width 45 height 16
click at [448, 281] on select "00 01 02 03 04 05 06 07 08 09 10 11 12 13 14 15 16 17 18 19 20 21 22 23" at bounding box center [447, 289] width 18 height 16
select select "7"
click at [438, 281] on select "00 01 02 03 04 05 06 07 08 09 10 11 12 13 14 15 16 17 18 19 20 21 22 23" at bounding box center [447, 289] width 18 height 16
type input "07:30"
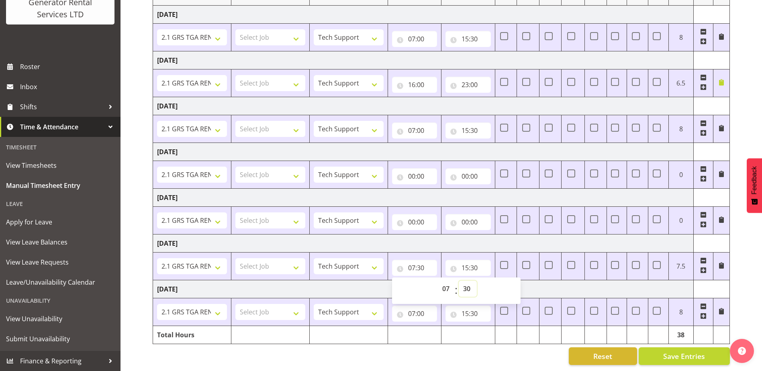
drag, startPoint x: 472, startPoint y: 285, endPoint x: 472, endPoint y: 273, distance: 11.7
click at [472, 285] on select "00 01 02 03 04 05 06 07 08 09 10 11 12 13 14 15 16 17 18 19 20 21 22 23 24 25 2…" at bounding box center [467, 289] width 18 height 16
select select "0"
click at [458, 281] on select "00 01 02 03 04 05 06 07 08 09 10 11 12 13 14 15 16 17 18 19 20 21 22 23 24 25 2…" at bounding box center [467, 289] width 18 height 16
type input "07:00"
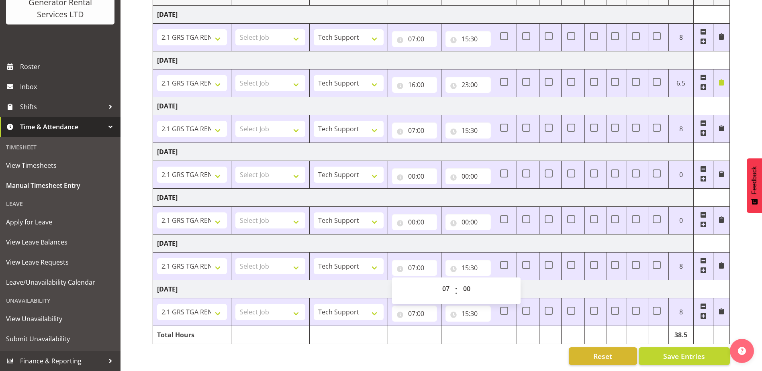
click at [610, 283] on td "[DATE]" at bounding box center [423, 289] width 540 height 18
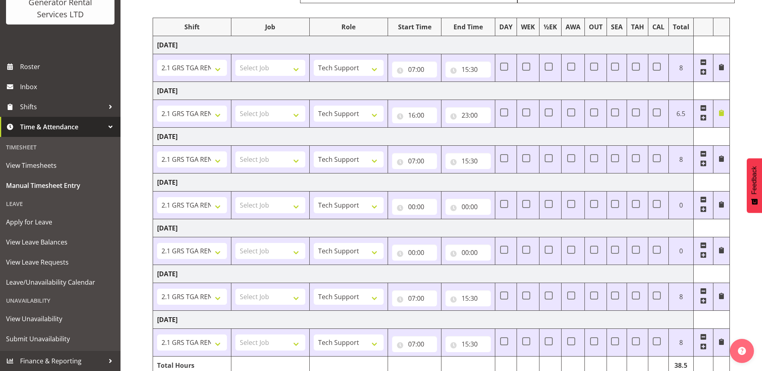
scroll to position [92, 0]
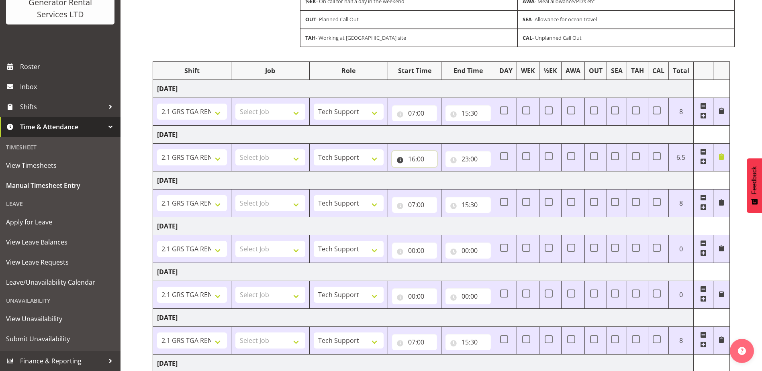
click at [428, 156] on input "16:00" at bounding box center [414, 159] width 45 height 16
drag, startPoint x: 444, startPoint y: 182, endPoint x: 444, endPoint y: 171, distance: 10.9
click at [444, 182] on select "00 01 02 03 04 05 06 07 08 09 10 11 12 13 14 15 16 17 18 19 20 21 22 23" at bounding box center [447, 180] width 18 height 16
select select "7"
click at [438, 172] on select "00 01 02 03 04 05 06 07 08 09 10 11 12 13 14 15 16 17 18 19 20 21 22 23" at bounding box center [447, 180] width 18 height 16
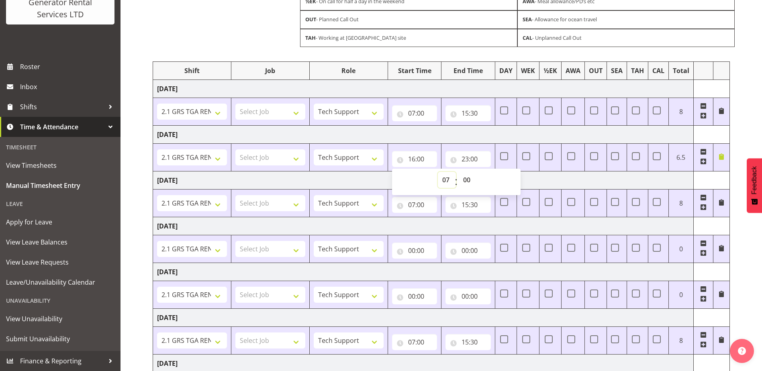
type input "07:00"
click at [474, 153] on input "23:00" at bounding box center [467, 159] width 45 height 16
click at [502, 179] on select "00 01 02 03 04 05 06 07 08 09 10 11 12 13 14 15 16 17 18 19 20 21 22 23" at bounding box center [500, 180] width 18 height 16
select select "15"
click at [491, 172] on select "00 01 02 03 04 05 06 07 08 09 10 11 12 13 14 15 16 17 18 19 20 21 22 23" at bounding box center [500, 180] width 18 height 16
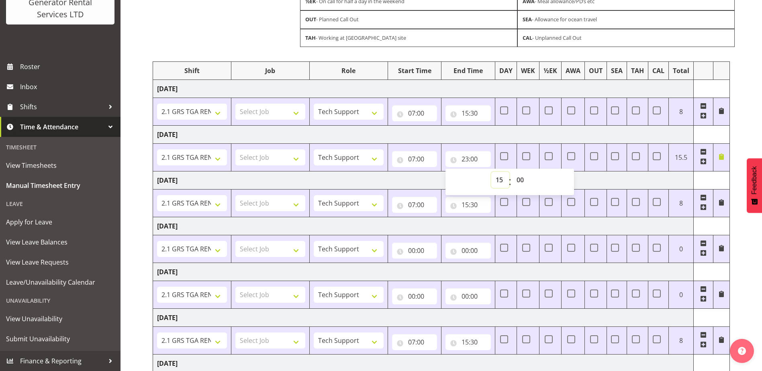
type input "15:00"
click at [520, 182] on select "00 01 02 03 04 05 06 07 08 09 10 11 12 13 14 15 16 17 18 19 20 21 22 23 24 25 2…" at bounding box center [521, 180] width 18 height 16
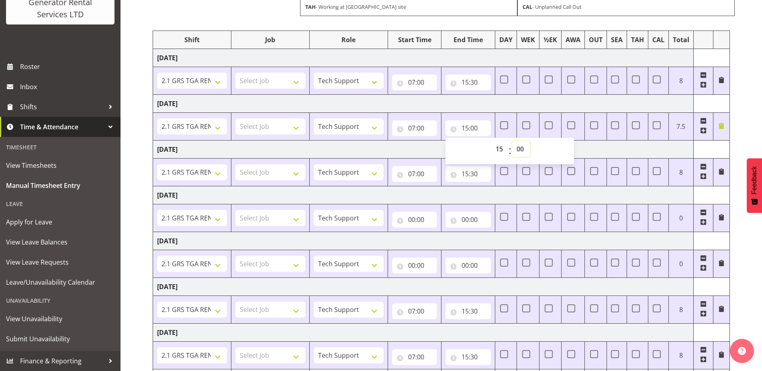
scroll to position [132, 0]
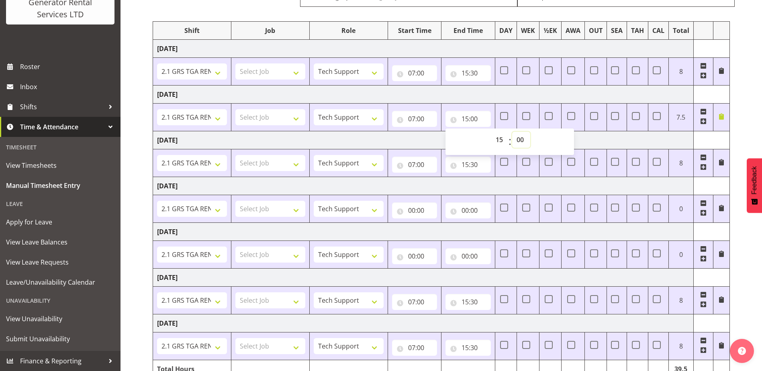
click at [517, 142] on select "00 01 02 03 04 05 06 07 08 09 10 11 12 13 14 15 16 17 18 19 20 21 22 23 24 25 2…" at bounding box center [521, 140] width 18 height 16
select select "30"
click at [512, 132] on select "00 01 02 03 04 05 06 07 08 09 10 11 12 13 14 15 16 17 18 19 20 21 22 23 24 25 2…" at bounding box center [521, 140] width 18 height 16
type input "15:30"
click at [640, 141] on td "[DATE]" at bounding box center [423, 140] width 540 height 18
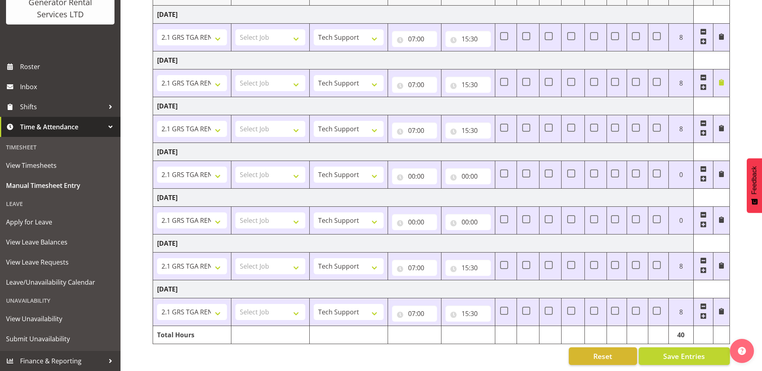
scroll to position [173, 0]
click at [666, 351] on span "Save Entries" at bounding box center [684, 356] width 42 height 10
checkbox input "true"
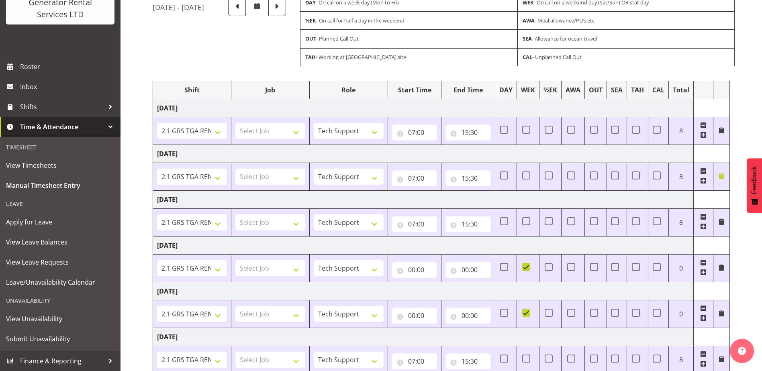
scroll to position [92, 0]
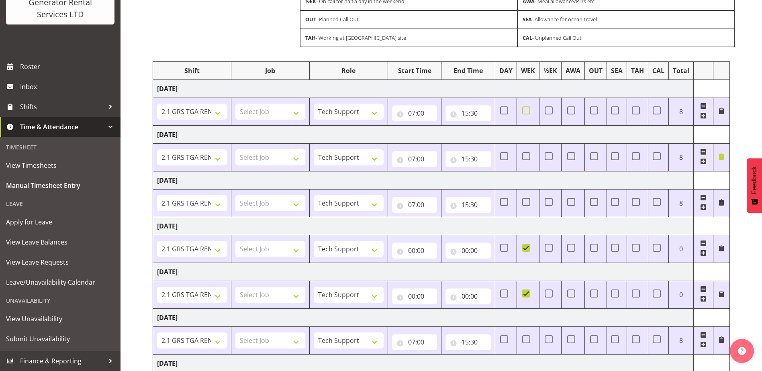
click at [524, 112] on span at bounding box center [526, 110] width 8 height 8
click at [524, 112] on input "checkbox" at bounding box center [524, 110] width 5 height 5
click at [529, 114] on span at bounding box center [526, 110] width 8 height 8
click at [527, 113] on input "checkbox" at bounding box center [524, 110] width 5 height 5
checkbox input "false"
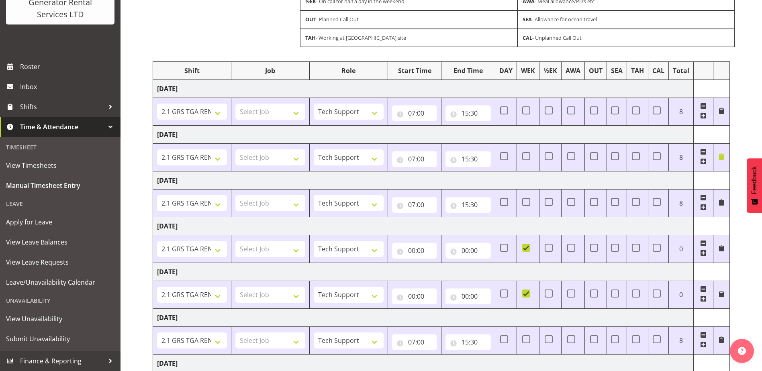
click at [499, 117] on td at bounding box center [506, 112] width 22 height 28
click at [501, 116] on td at bounding box center [506, 112] width 22 height 28
click at [502, 110] on span at bounding box center [504, 110] width 8 height 8
click at [502, 110] on input "checkbox" at bounding box center [502, 110] width 5 height 5
checkbox input "true"
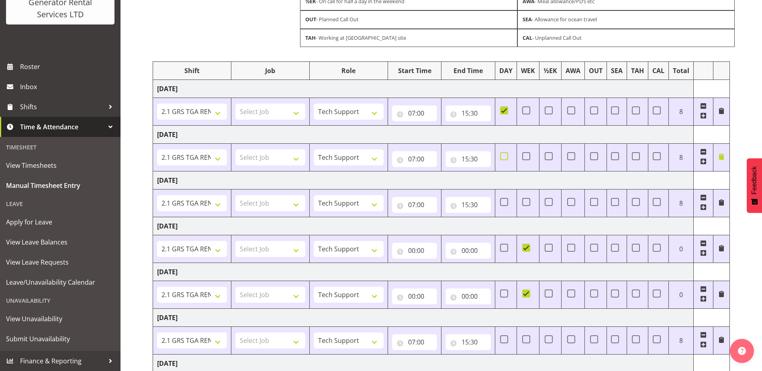
click at [505, 153] on span at bounding box center [504, 156] width 8 height 8
click at [505, 153] on input "checkbox" at bounding box center [502, 155] width 5 height 5
checkbox input "true"
click at [505, 202] on span at bounding box center [504, 202] width 8 height 8
click at [505, 202] on input "checkbox" at bounding box center [502, 201] width 5 height 5
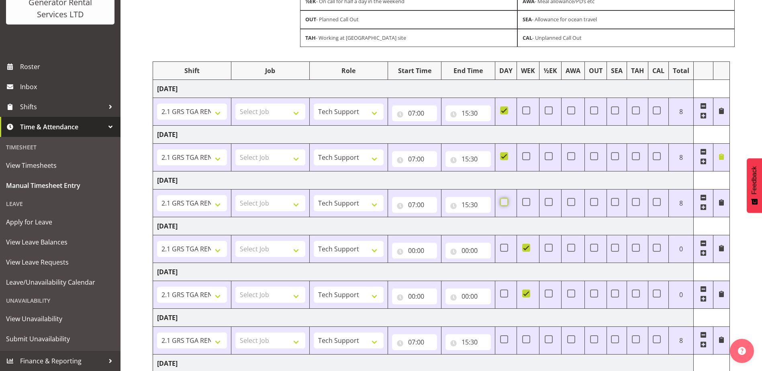
checkbox input "true"
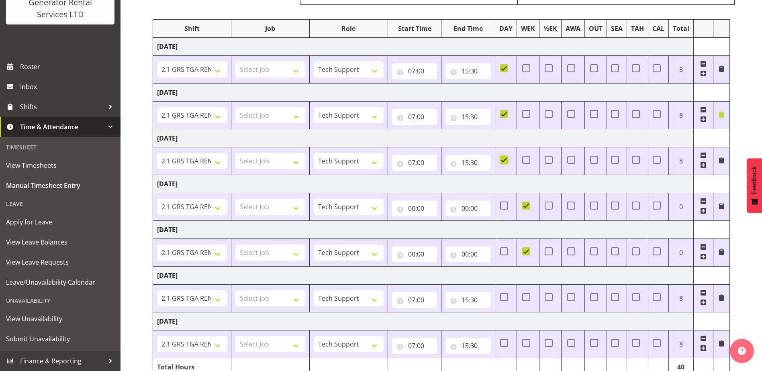
scroll to position [173, 0]
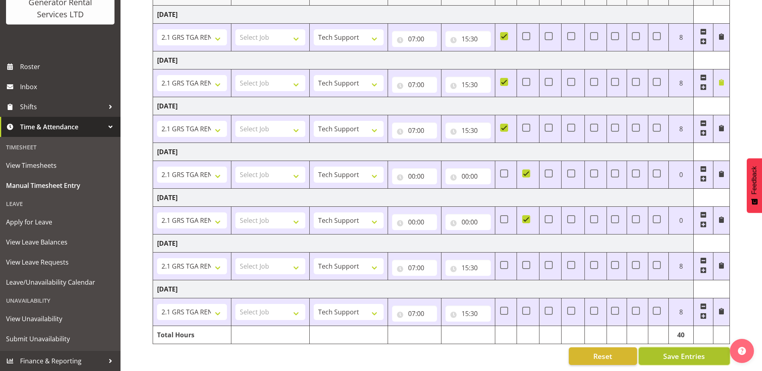
click at [690, 354] on span "Save Entries" at bounding box center [684, 356] width 42 height 10
click at [703, 38] on span at bounding box center [703, 41] width 6 height 6
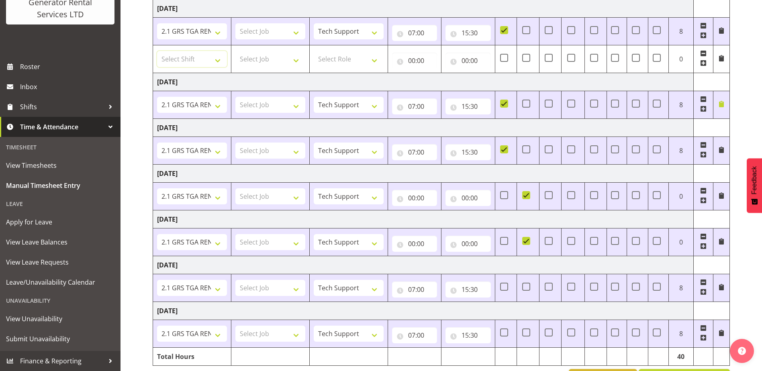
drag, startPoint x: 199, startPoint y: 58, endPoint x: 232, endPoint y: 68, distance: 34.8
click at [199, 58] on select "Select Shift 2.1 GRS TGA RENTALS WORK 2.1 GRS TGA RENTALS WORK Omexom - Deliver…" at bounding box center [192, 59] width 70 height 16
select select "24023"
click at [157, 51] on select "Select Shift 2.1 GRS TGA RENTALS WORK 2.1 GRS TGA RENTALS WORK Omexom - Deliver…" at bounding box center [192, 59] width 70 height 16
click at [360, 62] on select "Select Role Tech Support Service Technician" at bounding box center [349, 59] width 70 height 16
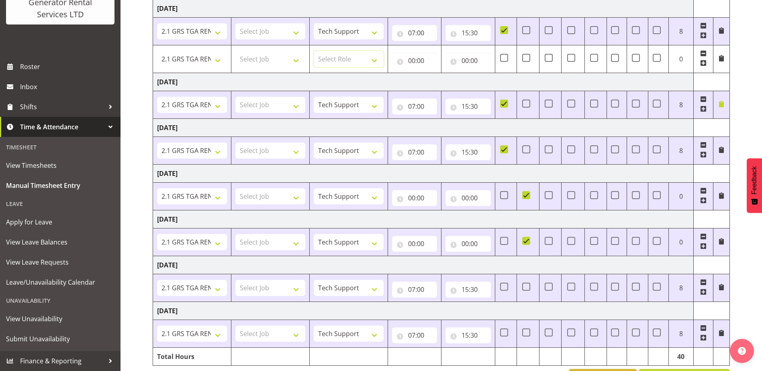
select select "20"
click at [314, 51] on select "Select Role Tech Support Service Technician" at bounding box center [349, 59] width 70 height 16
click at [412, 56] on input "00:00" at bounding box center [414, 61] width 45 height 16
click at [442, 79] on select "00 01 02 03 04 05 06 07 08 09 10 11 12 13 14 15 16 17 18 19 20 21 22 23" at bounding box center [447, 81] width 18 height 16
select select "3"
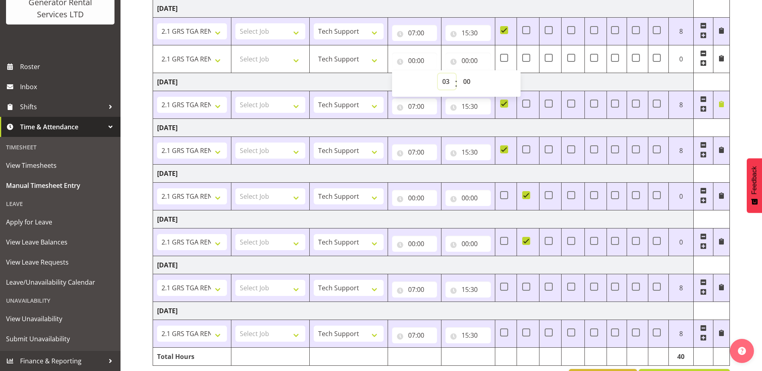
click at [438, 73] on select "00 01 02 03 04 05 06 07 08 09 10 11 12 13 14 15 16 17 18 19 20 21 22 23" at bounding box center [447, 81] width 18 height 16
type input "03:00"
click at [467, 58] on input "00:00" at bounding box center [467, 61] width 45 height 16
click at [500, 80] on select "00 01 02 03 04 05 06 07 08 09 10 11 12 13 14 15 16 17 18 19 20 21 22 23" at bounding box center [500, 81] width 18 height 16
select select "7"
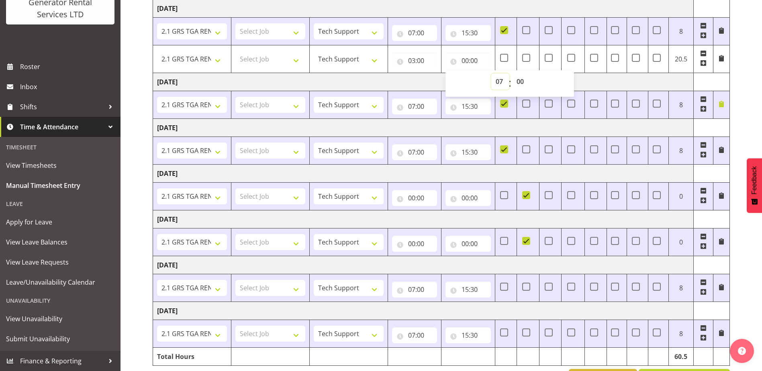
click at [491, 73] on select "00 01 02 03 04 05 06 07 08 09 10 11 12 13 14 15 16 17 18 19 20 21 22 23" at bounding box center [500, 81] width 18 height 16
type input "07:00"
click at [645, 84] on td "[DATE]" at bounding box center [423, 82] width 540 height 18
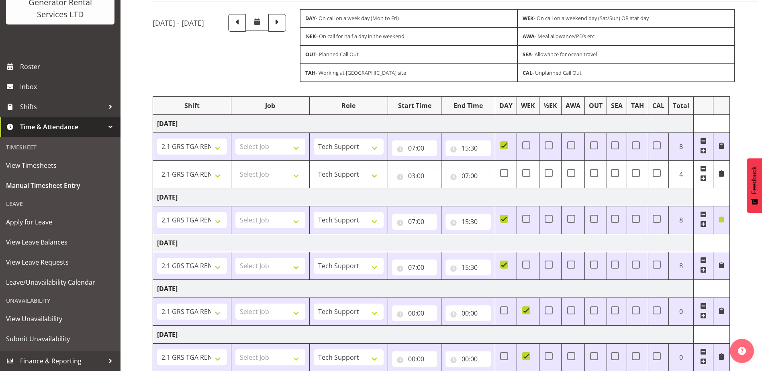
scroll to position [12, 0]
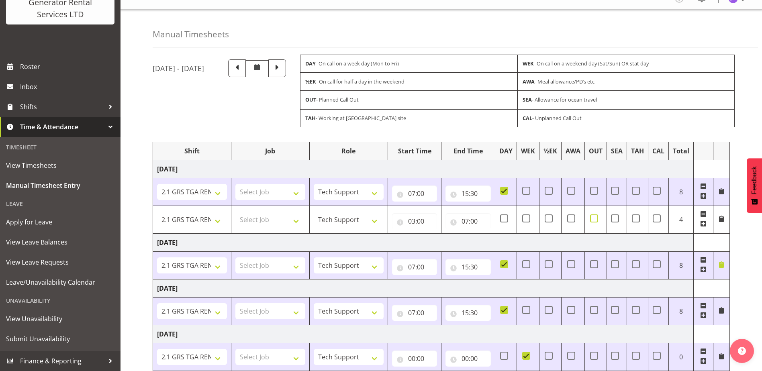
click at [594, 218] on span at bounding box center [594, 218] width 8 height 8
click at [594, 218] on input "checkbox" at bounding box center [592, 218] width 5 height 5
checkbox input "true"
click at [723, 220] on span at bounding box center [721, 219] width 6 height 6
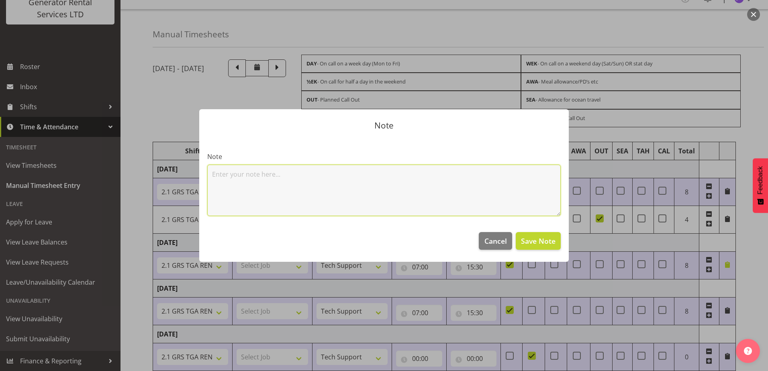
click at [358, 177] on textarea at bounding box center [383, 190] width 353 height 51
type textarea "Wel networks early start"
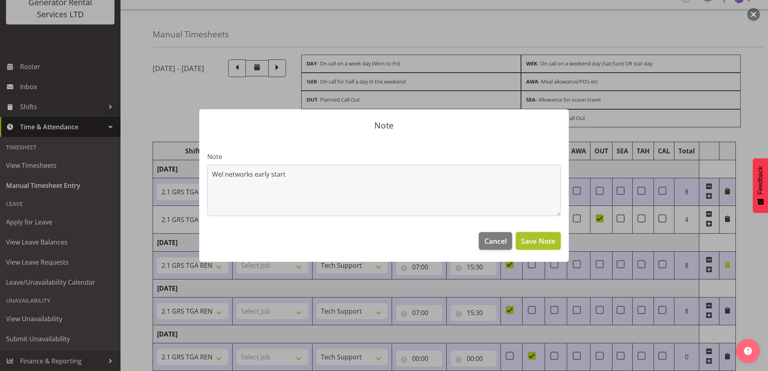
click at [532, 242] on span "Save Note" at bounding box center [538, 241] width 35 height 10
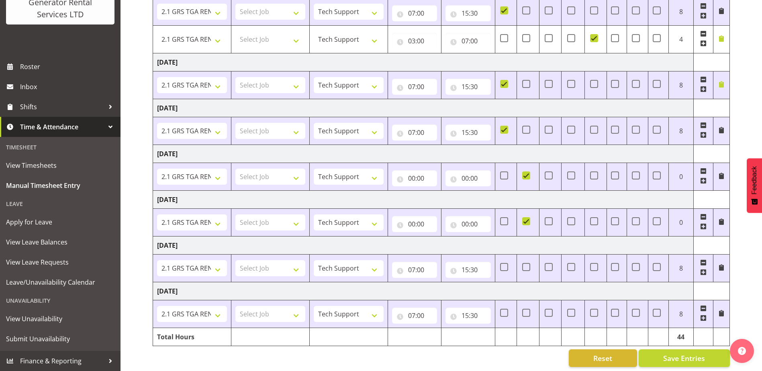
scroll to position [200, 0]
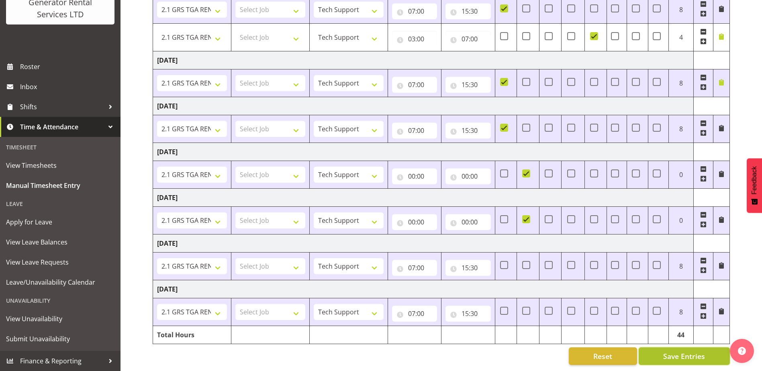
click at [688, 351] on span "Save Entries" at bounding box center [684, 356] width 42 height 10
type input "11:00"
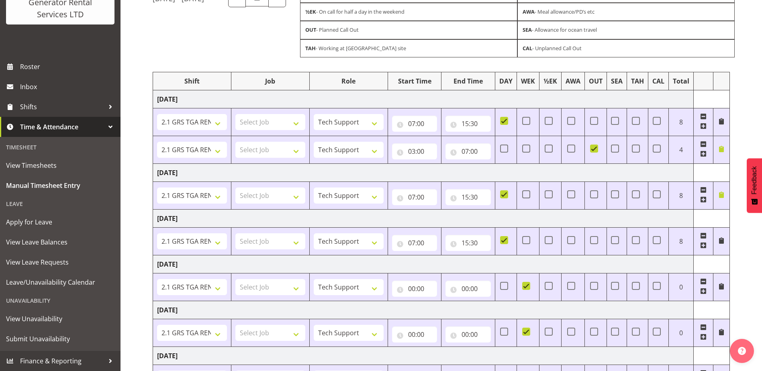
scroll to position [80, 0]
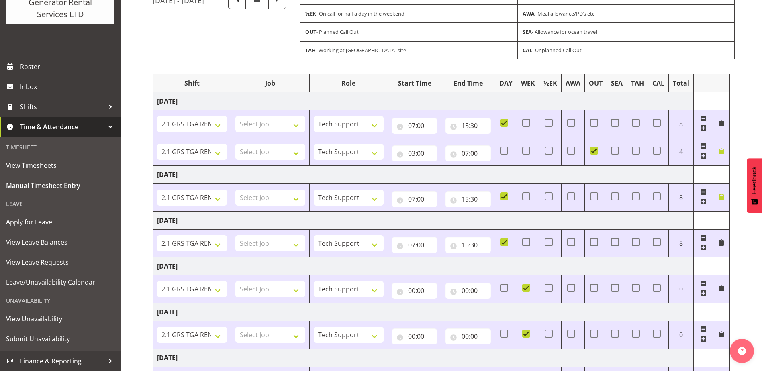
click at [705, 200] on span at bounding box center [703, 201] width 6 height 6
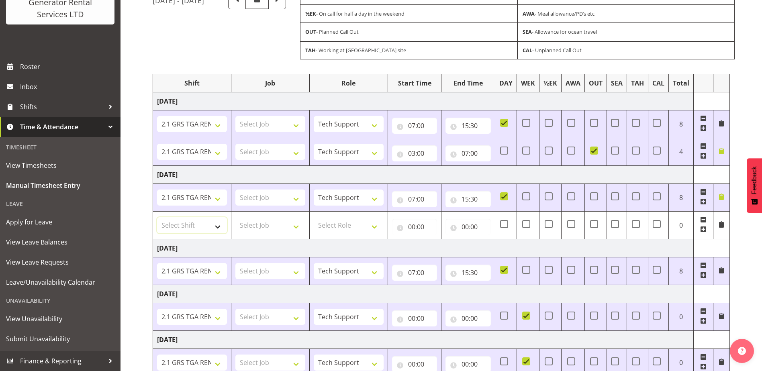
click at [169, 225] on select "Select Shift 2.1 GRS TGA RENTALS WORK 2.1 GRS TGA RENTALS WORK Omexom - Deliver…" at bounding box center [192, 225] width 70 height 16
select select "24023"
click at [157, 217] on select "Select Shift 2.1 GRS TGA RENTALS WORK 2.1 GRS TGA RENTALS WORK Omexom - Deliver…" at bounding box center [192, 225] width 70 height 16
click at [377, 227] on select "Select Role Tech Support Service Technician" at bounding box center [349, 225] width 70 height 16
select select "20"
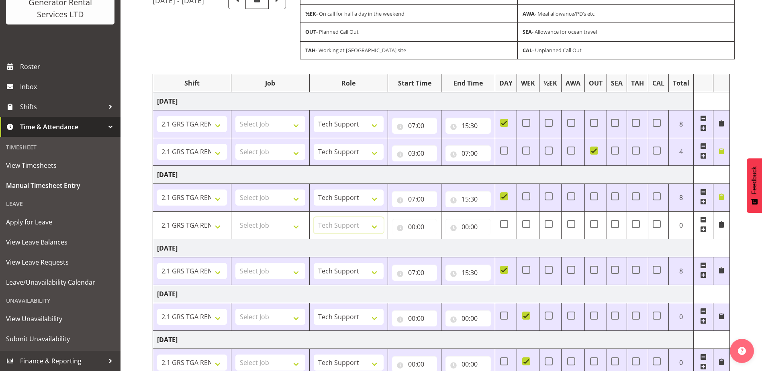
click at [314, 217] on select "Select Role Tech Support Service Technician" at bounding box center [349, 225] width 70 height 16
click at [597, 226] on span at bounding box center [594, 224] width 8 height 8
click at [595, 226] on input "checkbox" at bounding box center [592, 223] width 5 height 5
checkbox input "true"
click at [413, 227] on input "00:00" at bounding box center [414, 227] width 45 height 16
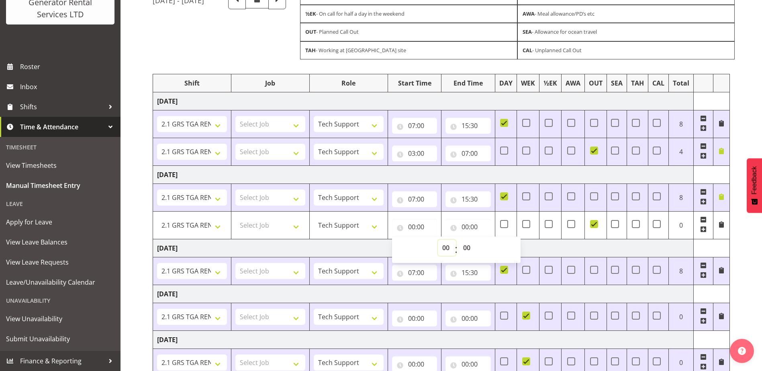
click at [446, 249] on select "00 01 02 03 04 05 06 07 08 09 10 11 12 13 14 15 16 17 18 19 20 21 22 23" at bounding box center [447, 248] width 18 height 16
select select "16"
click at [438, 240] on select "00 01 02 03 04 05 06 07 08 09 10 11 12 13 14 15 16 17 18 19 20 21 22 23" at bounding box center [447, 248] width 18 height 16
type input "16:00"
click at [470, 244] on select "00 01 02 03 04 05 06 07 08 09 10 11 12 13 14 15 16 17 18 19 20 21 22 23 24 25 2…" at bounding box center [467, 248] width 18 height 16
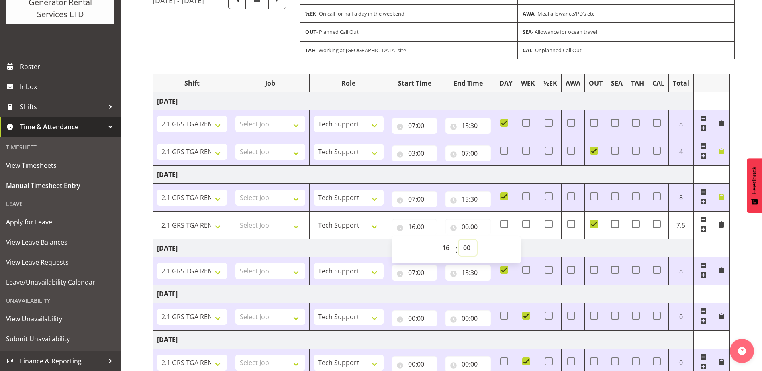
select select "23"
click at [458, 240] on select "00 01 02 03 04 05 06 07 08 09 10 11 12 13 14 15 16 17 18 19 20 21 22 23 24 25 2…" at bounding box center [467, 248] width 18 height 16
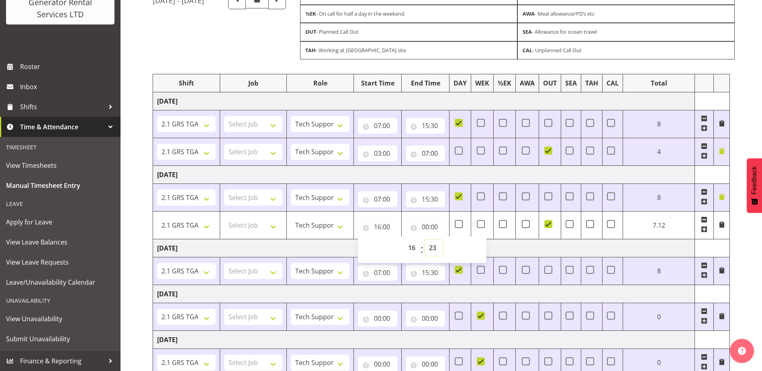
type input "16:23"
click at [435, 245] on select "00 01 02 03 04 05 06 07 08 09 10 11 12 13 14 15 16 17 18 19 20 21 22 23 24 25 2…" at bounding box center [433, 248] width 18 height 16
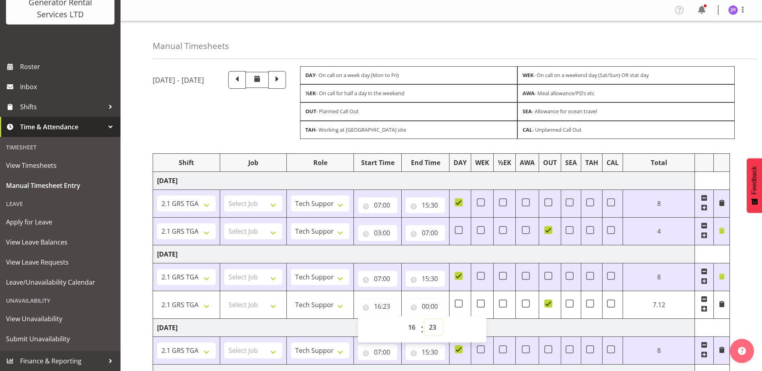
scroll to position [0, 0]
click at [433, 326] on select "00 01 02 03 04 05 06 07 08 09 10 11 12 13 14 15 16 17 18 19 20 21 22 23 24 25 2…" at bounding box center [433, 328] width 18 height 16
drag, startPoint x: 436, startPoint y: 326, endPoint x: 435, endPoint y: 318, distance: 7.7
click at [436, 326] on select "00 01 02 03 04 05 06 07 08 09 10 11 12 13 14 15 16 17 18 19 20 21 22 23 24 25 2…" at bounding box center [433, 328] width 18 height 16
click at [433, 323] on select "00 01 02 03 04 05 06 07 08 09 10 11 12 13 14 15 16 17 18 19 20 21 22 23 24 25 2…" at bounding box center [433, 328] width 18 height 16
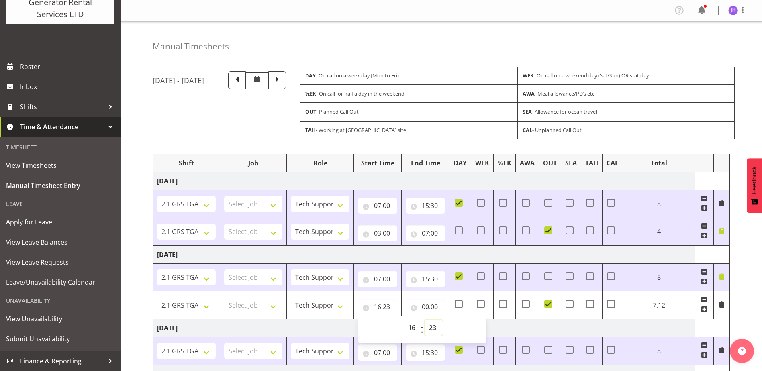
select select "0"
click at [442, 320] on select "00 01 02 03 04 05 06 07 08 09 10 11 12 13 14 15 16 17 18 19 20 21 22 23 24 25 2…" at bounding box center [433, 328] width 18 height 16
type input "16:00"
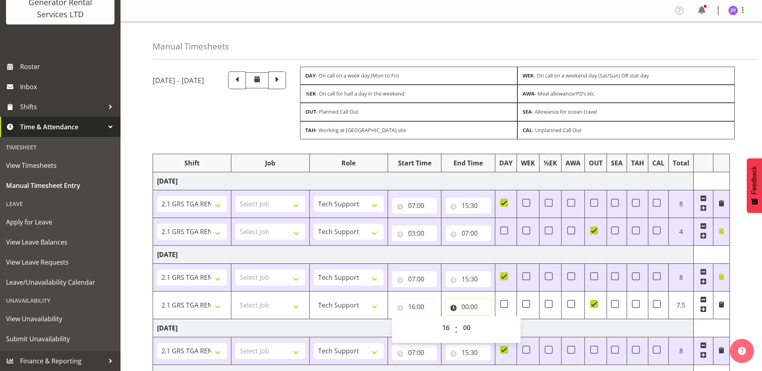
click at [467, 301] on input "00:00" at bounding box center [467, 307] width 45 height 16
click at [498, 322] on select "00 01 02 03 04 05 06 07 08 09 10 11 12 13 14 15 16 17 18 19 20 21 22 23" at bounding box center [500, 328] width 18 height 16
select select "23"
click at [491, 320] on select "00 01 02 03 04 05 06 07 08 09 10 11 12 13 14 15 16 17 18 19 20 21 22 23" at bounding box center [500, 328] width 18 height 16
type input "23:00"
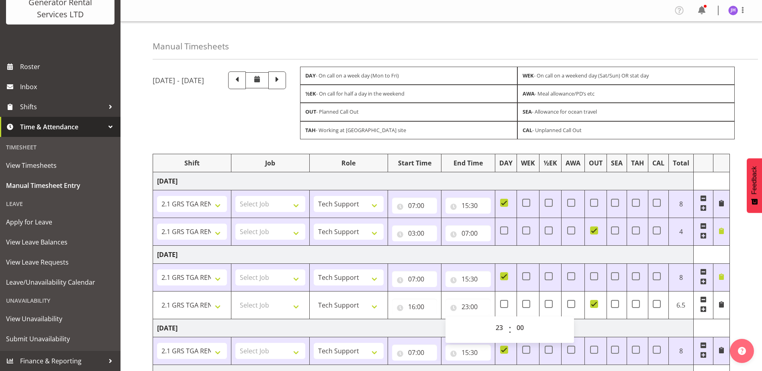
click at [646, 332] on td "[DATE]" at bounding box center [423, 328] width 540 height 18
click at [420, 309] on input "16:00" at bounding box center [414, 307] width 45 height 16
click at [444, 327] on select "00 01 02 03 04 05 06 07 08 09 10 11 12 13 14 15 16 17 18 19 20 21 22 23" at bounding box center [447, 328] width 18 height 16
select select "15"
click at [438, 320] on select "00 01 02 03 04 05 06 07 08 09 10 11 12 13 14 15 16 17 18 19 20 21 22 23" at bounding box center [447, 328] width 18 height 16
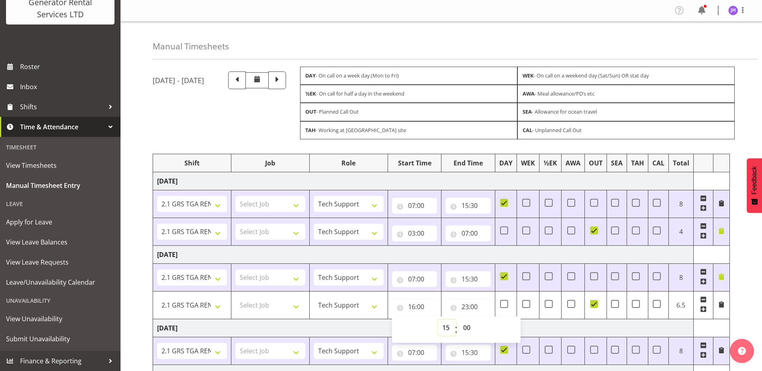
type input "15:00"
click at [469, 330] on select "00 01 02 03 04 05 06 07 08 09 10 11 12 13 14 15 16 17 18 19 20 21 22 23 24 25 2…" at bounding box center [467, 328] width 18 height 16
select select "30"
click at [458, 320] on select "00 01 02 03 04 05 06 07 08 09 10 11 12 13 14 15 16 17 18 19 20 21 22 23 24 25 2…" at bounding box center [467, 328] width 18 height 16
type input "15:30"
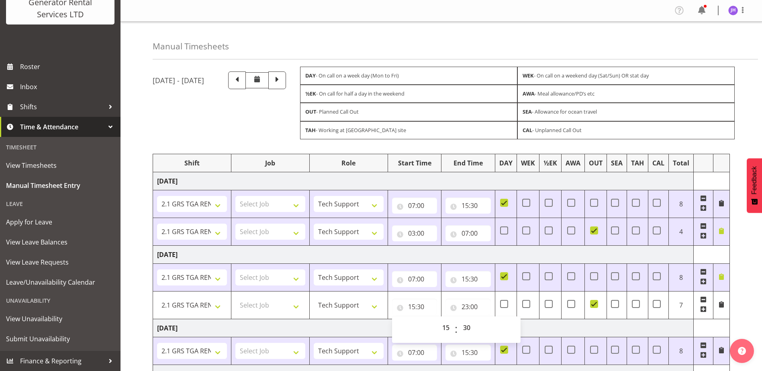
click at [627, 334] on td "[DATE]" at bounding box center [423, 328] width 540 height 18
click at [721, 302] on span at bounding box center [721, 304] width 6 height 6
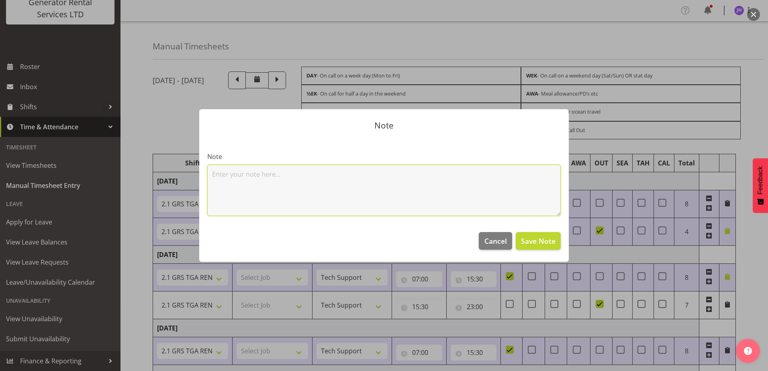
click at [356, 189] on textarea at bounding box center [383, 190] width 353 height 51
type textarea "wel networks ngaruawahia"
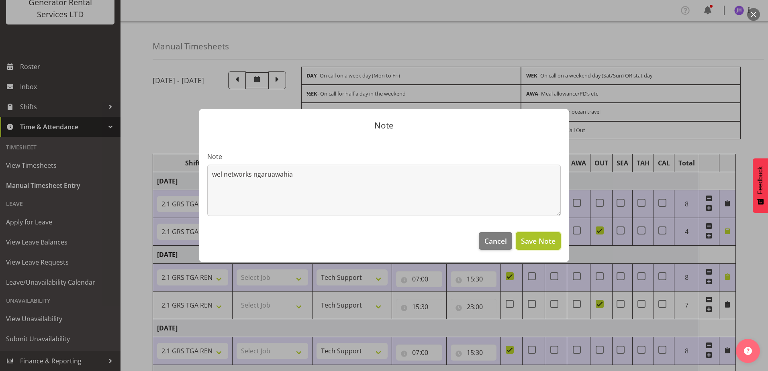
click at [536, 235] on button "Save Note" at bounding box center [537, 241] width 45 height 18
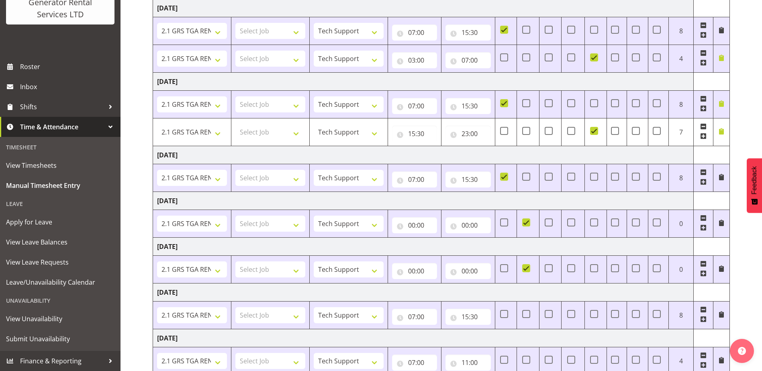
scroll to position [256, 0]
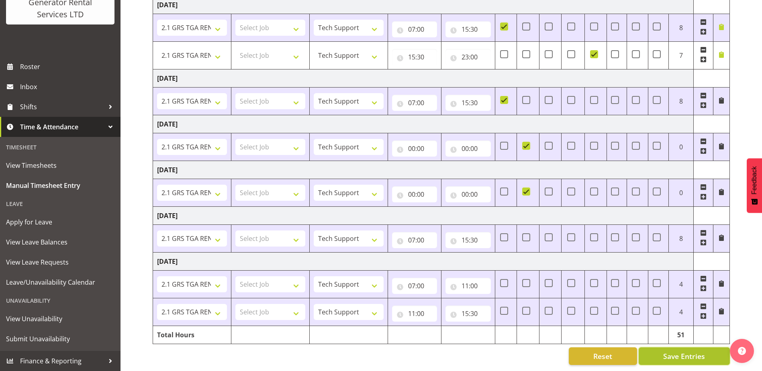
click at [705, 348] on button "Save Entries" at bounding box center [683, 356] width 91 height 18
type input "12:00"
type input "11:00"
type input "19:00"
select select "24858"
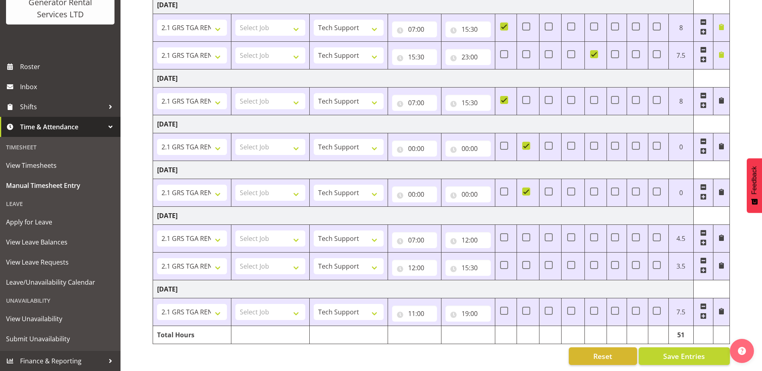
click at [702, 148] on span at bounding box center [703, 151] width 6 height 6
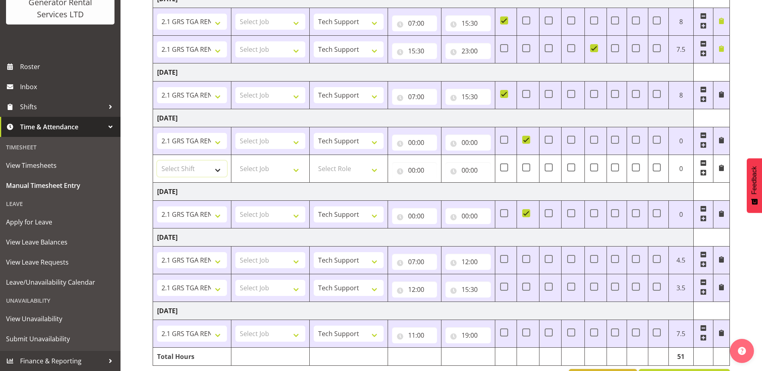
click at [209, 168] on select "Select Shift 2.1 GRS TGA RENTALS WORK 2.1 GRS TGA RENTALS WORK Omexom - Deliver…" at bounding box center [192, 169] width 70 height 16
select select "24023"
click at [157, 161] on select "Select Shift 2.1 GRS TGA RENTALS WORK 2.1 GRS TGA RENTALS WORK Omexom - Deliver…" at bounding box center [192, 169] width 70 height 16
click at [336, 171] on select "Select Role Tech Support Service Technician" at bounding box center [349, 169] width 70 height 16
select select "20"
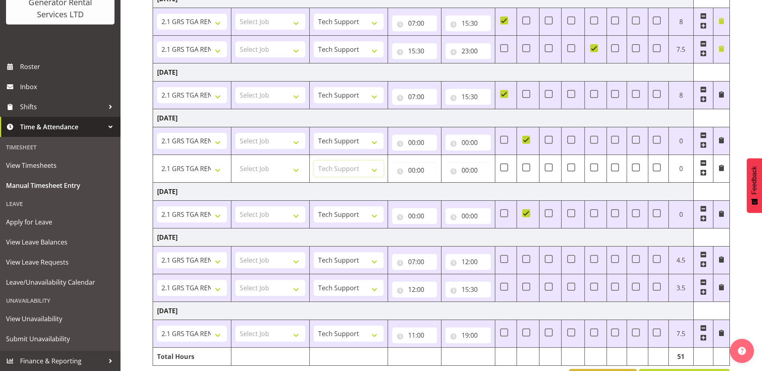
click at [314, 161] on select "Select Role Tech Support Service Technician" at bounding box center [349, 169] width 70 height 16
click at [425, 170] on input "00:00" at bounding box center [414, 170] width 45 height 16
click at [448, 191] on select "00 01 02 03 04 05 06 07 08 09 10 11 12 13 14 15 16 17 18 19 20 21 22 23" at bounding box center [447, 191] width 18 height 16
select select "14"
click at [438, 183] on select "00 01 02 03 04 05 06 07 08 09 10 11 12 13 14 15 16 17 18 19 20 21 22 23" at bounding box center [447, 191] width 18 height 16
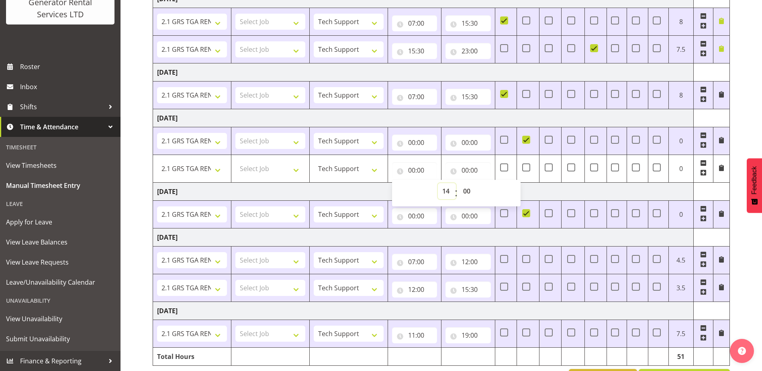
type input "14:00"
click at [472, 173] on input "00:00" at bounding box center [467, 170] width 45 height 16
click at [497, 195] on select "00 01 02 03 04 05 06 07 08 09 10 11 12 13 14 15 16 17 18 19 20 21 22 23" at bounding box center [500, 191] width 18 height 16
select select "15"
click at [491, 183] on select "00 01 02 03 04 05 06 07 08 09 10 11 12 13 14 15 16 17 18 19 20 21 22 23" at bounding box center [500, 191] width 18 height 16
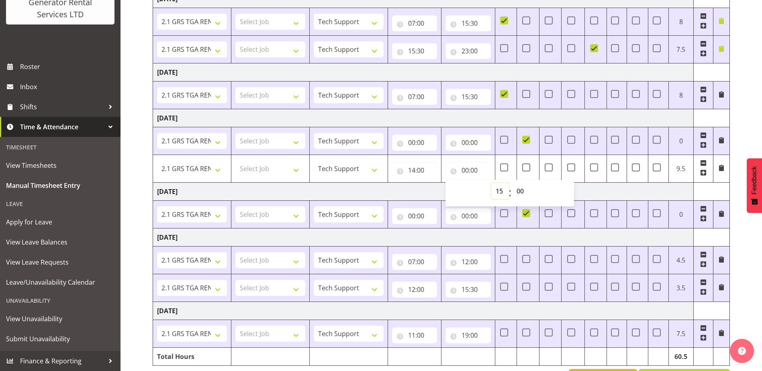
type input "15:00"
click at [719, 166] on span at bounding box center [721, 168] width 6 height 6
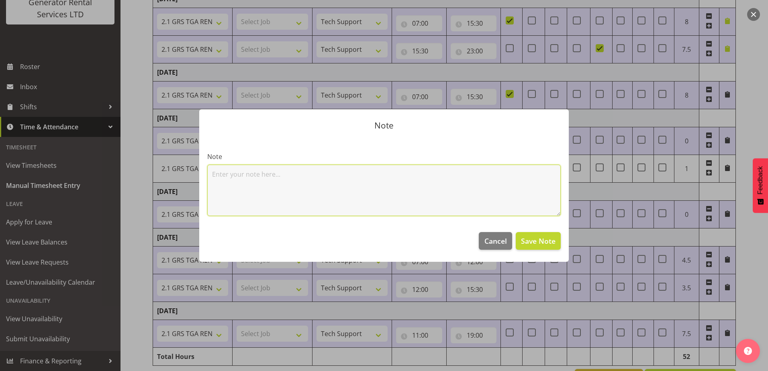
click at [362, 176] on textarea at bounding box center [383, 190] width 353 height 51
type textarea "call out organising with northpower"
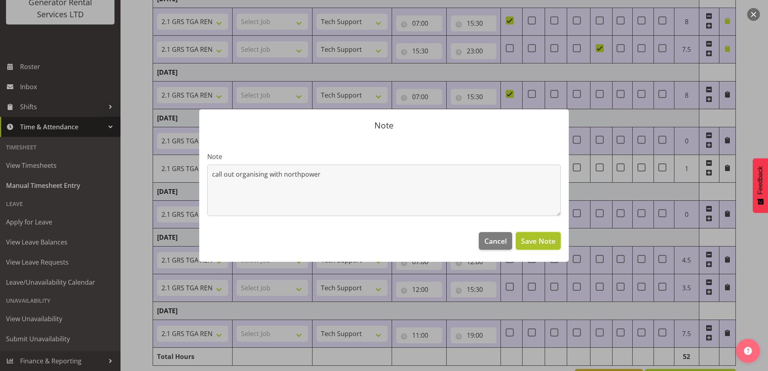
click at [548, 233] on button "Save Note" at bounding box center [537, 241] width 45 height 18
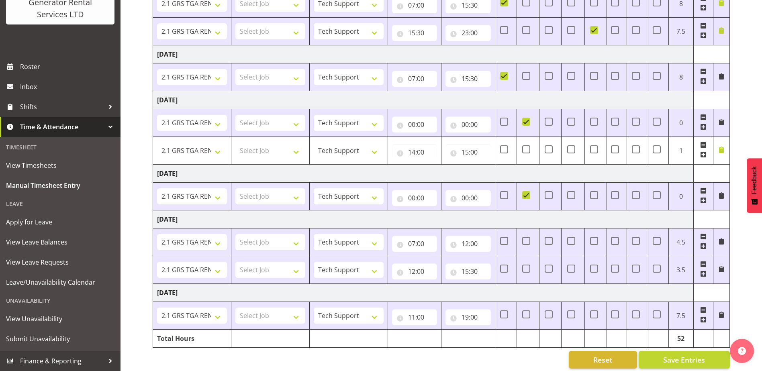
scroll to position [283, 0]
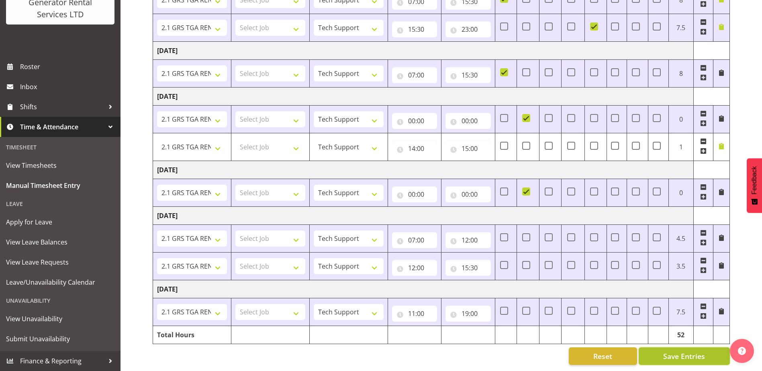
click at [685, 354] on span "Save Entries" at bounding box center [684, 356] width 42 height 10
type input "10:30"
type input "17:00"
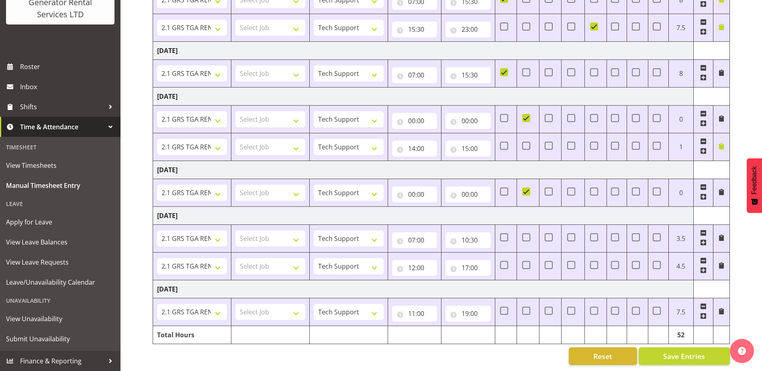
click at [706, 193] on span at bounding box center [703, 196] width 6 height 6
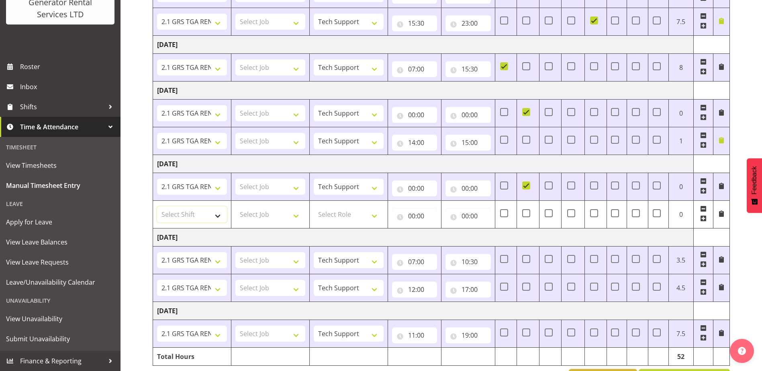
click at [221, 216] on select "Select Shift 2.1 GRS TGA RENTALS WORK 2.1 GRS TGA RENTALS WORK Omexom - Deliver…" at bounding box center [192, 214] width 70 height 16
select select "24023"
click at [157, 206] on select "Select Shift 2.1 GRS TGA RENTALS WORK 2.1 GRS TGA RENTALS WORK Omexom - Deliver…" at bounding box center [192, 214] width 70 height 16
click at [354, 218] on select "Select Role Tech Support Service Technician" at bounding box center [349, 214] width 70 height 16
select select "20"
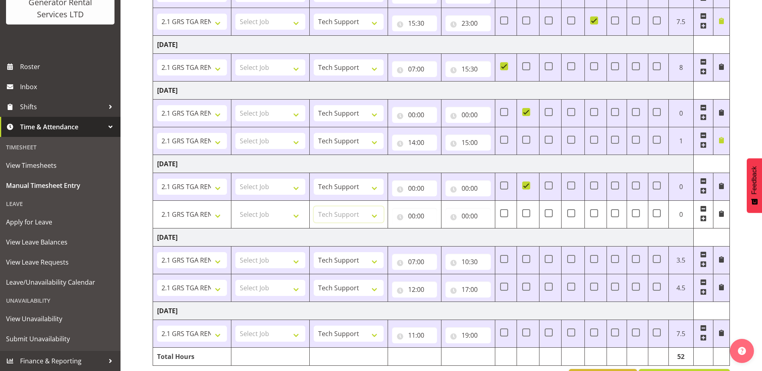
click at [314, 206] on select "Select Role Tech Support Service Technician" at bounding box center [349, 214] width 70 height 16
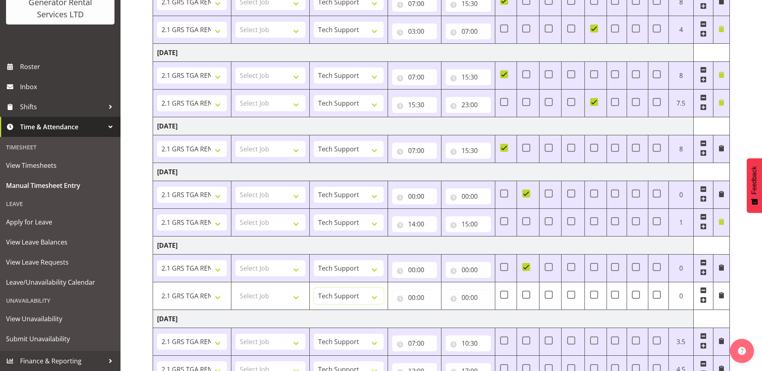
scroll to position [203, 0]
click at [528, 220] on span at bounding box center [526, 220] width 8 height 8
click at [527, 220] on input "checkbox" at bounding box center [524, 219] width 5 height 5
checkbox input "true"
click at [525, 193] on span at bounding box center [526, 192] width 8 height 8
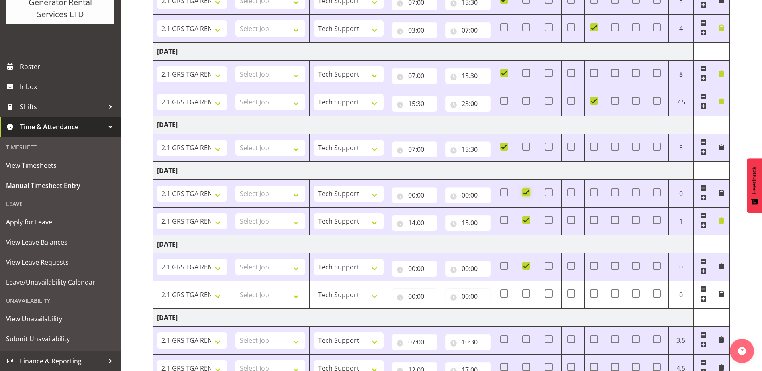
click at [525, 193] on input "checkbox" at bounding box center [524, 191] width 5 height 5
checkbox input "false"
click at [703, 185] on span at bounding box center [703, 188] width 6 height 6
type input "14:00"
type input "15:00"
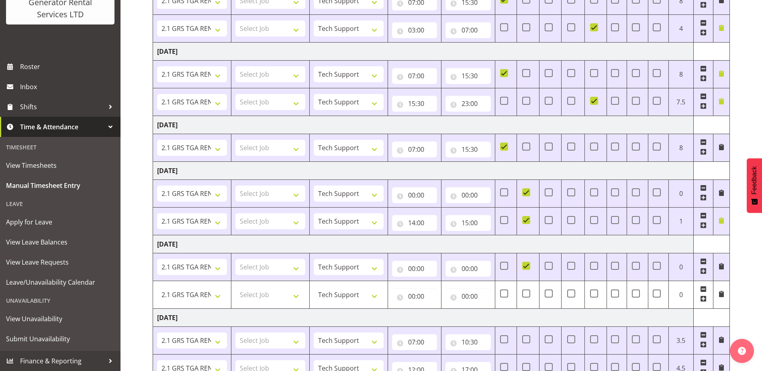
checkbox input "true"
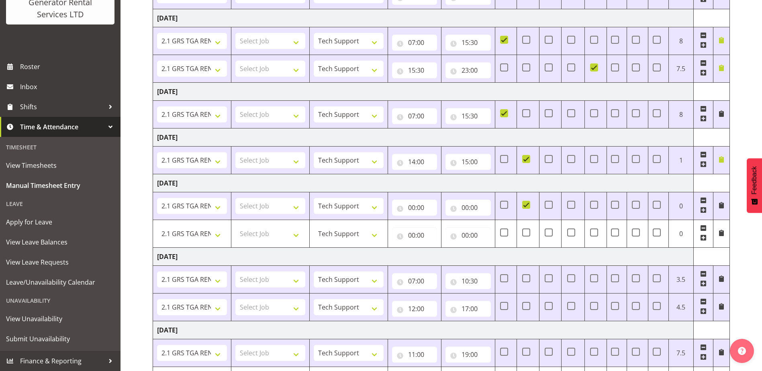
scroll to position [283, 0]
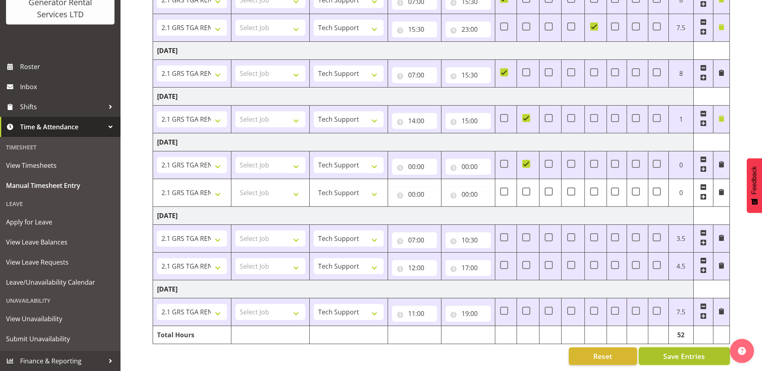
click at [697, 351] on span "Save Entries" at bounding box center [684, 356] width 42 height 10
type input "12:30"
select select "24858"
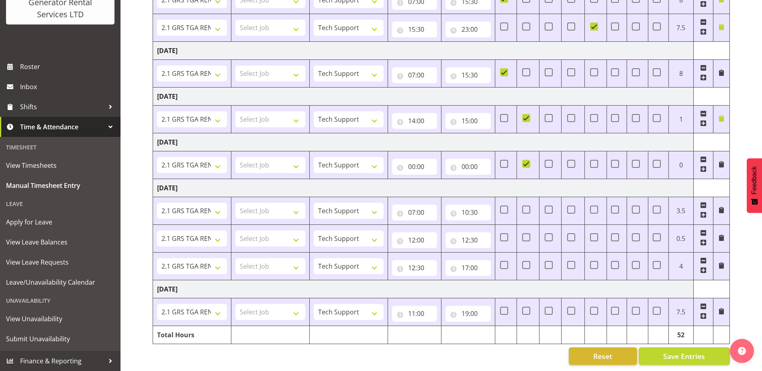
click at [705, 230] on span at bounding box center [703, 233] width 6 height 6
type input "12:30"
type input "17:00"
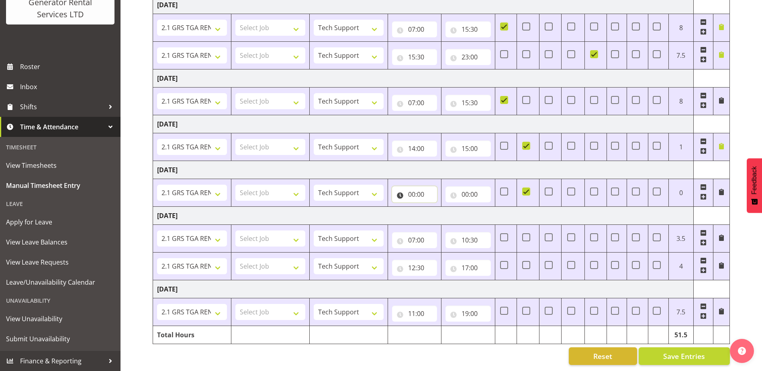
click at [427, 186] on input "00:00" at bounding box center [414, 194] width 45 height 16
click at [444, 208] on select "00 01 02 03 04 05 06 07 08 09 10 11 12 13 14 15 16 17 18 19 20 21 22 23" at bounding box center [447, 215] width 18 height 16
select select "13"
click at [438, 207] on select "00 01 02 03 04 05 06 07 08 09 10 11 12 13 14 15 16 17 18 19 20 21 22 23" at bounding box center [447, 215] width 18 height 16
type input "13:00"
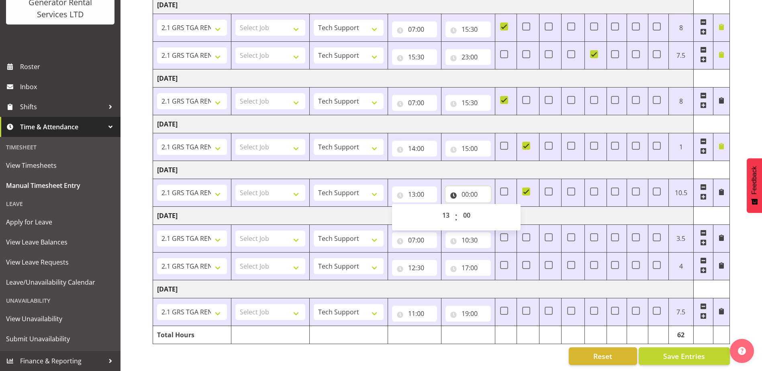
click at [466, 188] on input "00:00" at bounding box center [467, 194] width 45 height 16
click at [495, 209] on select "00 01 02 03 04 05 06 07 08 09 10 11 12 13 14 15 16 17 18 19 20 21 22 23" at bounding box center [500, 215] width 18 height 16
select select "15"
click at [491, 207] on select "00 01 02 03 04 05 06 07 08 09 10 11 12 13 14 15 16 17 18 19 20 21 22 23" at bounding box center [500, 215] width 18 height 16
type input "15:00"
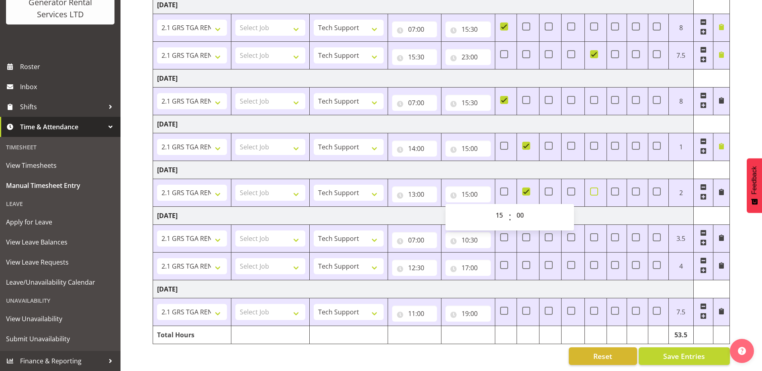
click at [592, 187] on span at bounding box center [594, 191] width 8 height 8
click at [592, 189] on input "checkbox" at bounding box center [592, 191] width 5 height 5
checkbox input "true"
click at [724, 189] on span at bounding box center [721, 192] width 6 height 6
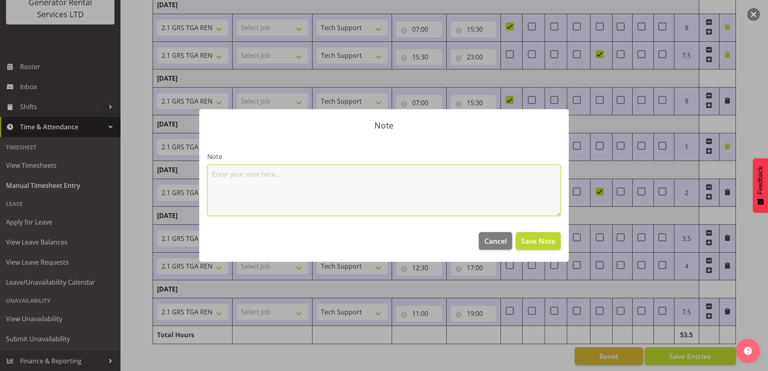
click at [255, 169] on textarea at bounding box center [383, 190] width 353 height 51
type textarea "refuel 45-13"
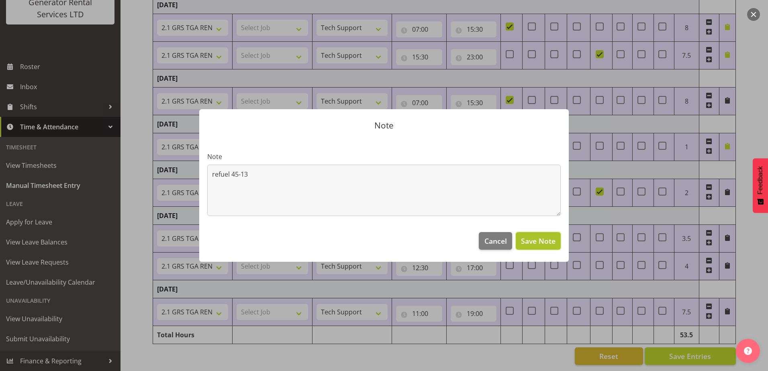
click at [525, 240] on span "Save Note" at bounding box center [538, 241] width 35 height 10
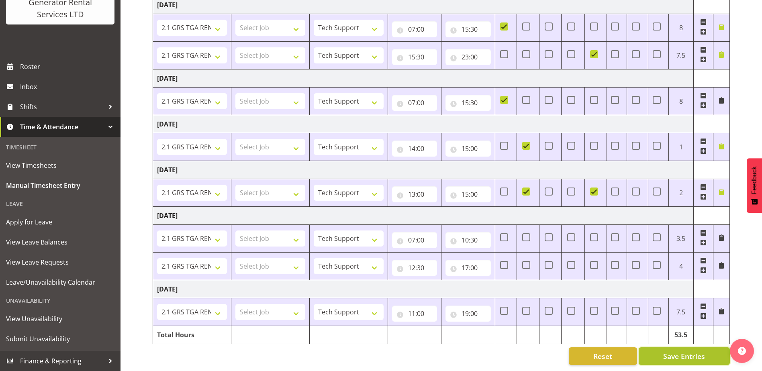
click at [697, 351] on span "Save Entries" at bounding box center [684, 356] width 42 height 10
type input "08:30"
select select "24858"
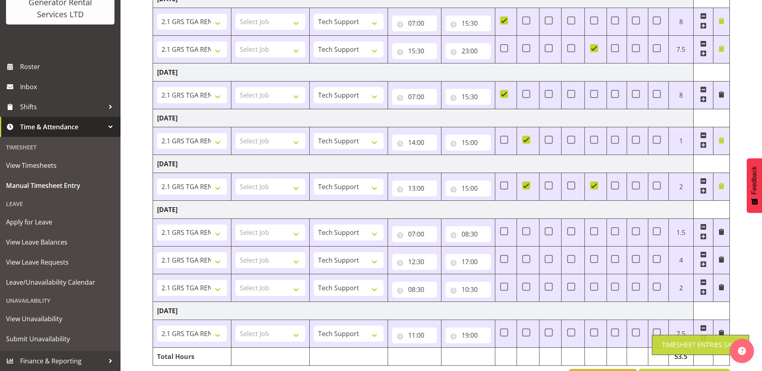
scroll to position [283, 0]
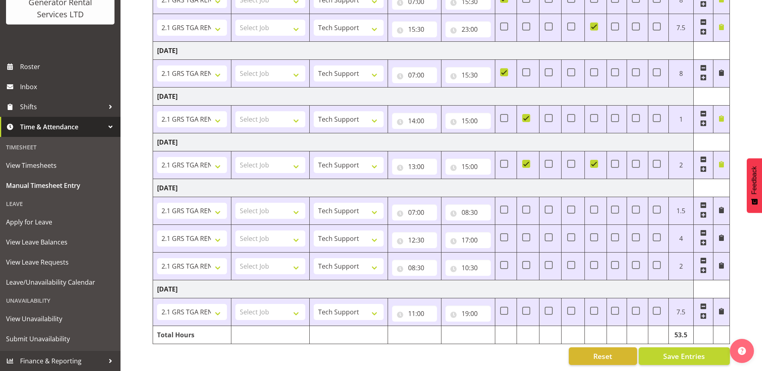
click at [701, 202] on span at bounding box center [703, 205] width 6 height 6
type input "12:30"
type input "17:00"
type input "08:30"
type input "10:30"
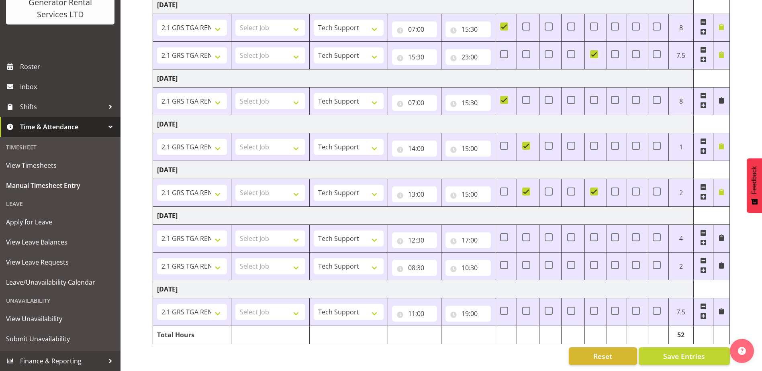
scroll to position [256, 0]
click at [703, 230] on span at bounding box center [703, 233] width 6 height 6
type input "08:30"
select select "8"
type input "10:30"
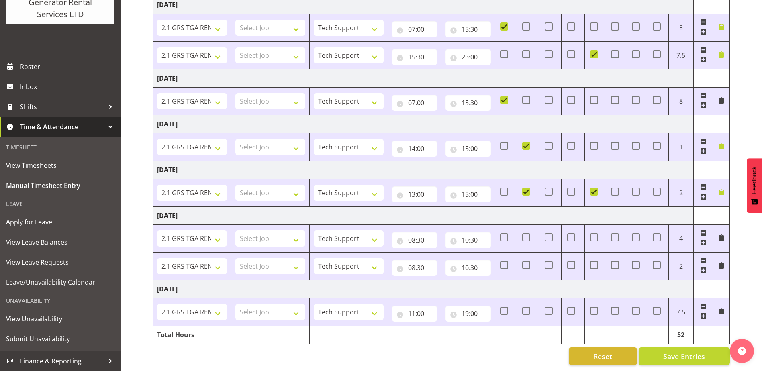
scroll to position [228, 0]
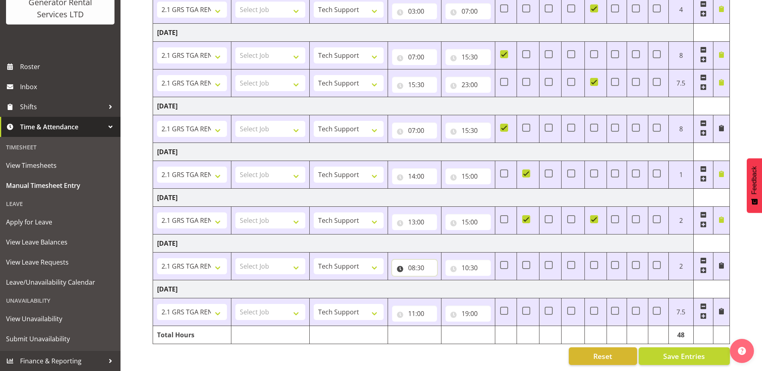
click at [430, 261] on input "08:30" at bounding box center [414, 268] width 45 height 16
click at [448, 281] on select "00 01 02 03 04 05 06 07 08 09 10 11 12 13 14 15 16 17 18 19 20 21 22 23" at bounding box center [447, 289] width 18 height 16
select select "7"
click at [438, 281] on select "00 01 02 03 04 05 06 07 08 09 10 11 12 13 14 15 16 17 18 19 20 21 22 23" at bounding box center [447, 289] width 18 height 16
type input "07:30"
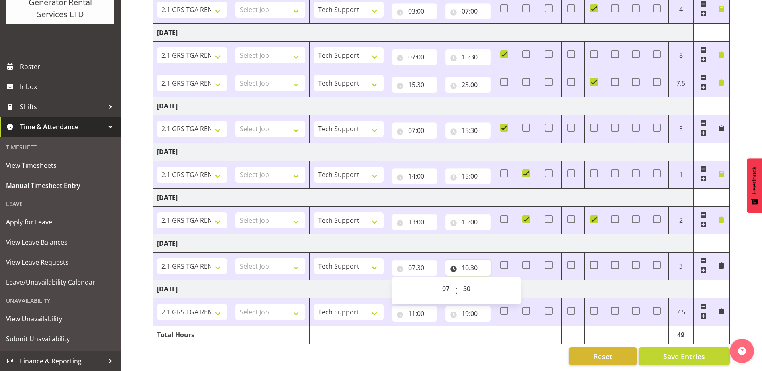
click at [473, 266] on input "10:30" at bounding box center [467, 268] width 45 height 16
click at [499, 283] on select "00 01 02 03 04 05 06 07 08 09 10 11 12 13 14 15 16 17 18 19 20 21 22 23" at bounding box center [500, 289] width 18 height 16
select select "16"
click at [491, 281] on select "00 01 02 03 04 05 06 07 08 09 10 11 12 13 14 15 16 17 18 19 20 21 22 23" at bounding box center [500, 289] width 18 height 16
type input "16:30"
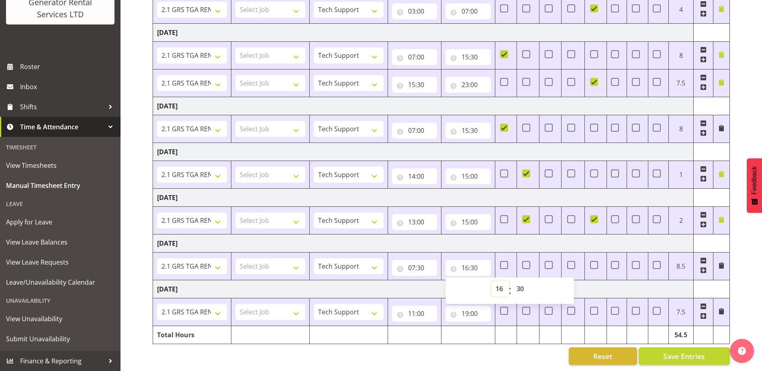
click at [501, 283] on select "00 01 02 03 04 05 06 07 08 09 10 11 12 13 14 15 16 17 18 19 20 21 22 23" at bounding box center [500, 289] width 18 height 16
select select "15"
click at [491, 281] on select "00 01 02 03 04 05 06 07 08 09 10 11 12 13 14 15 16 17 18 19 20 21 22 23" at bounding box center [500, 289] width 18 height 16
type input "15:30"
click at [420, 263] on input "07:30" at bounding box center [414, 268] width 45 height 16
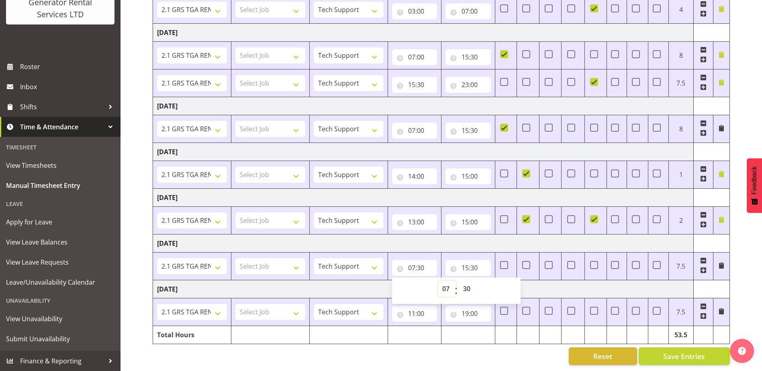
click at [449, 282] on select "00 01 02 03 04 05 06 07 08 09 10 11 12 13 14 15 16 17 18 19 20 21 22 23" at bounding box center [447, 289] width 18 height 16
select select "0"
click at [438, 281] on select "00 01 02 03 04 05 06 07 08 09 10 11 12 13 14 15 16 17 18 19 20 21 22 23" at bounding box center [447, 289] width 18 height 16
type input "00:30"
drag, startPoint x: 448, startPoint y: 285, endPoint x: 448, endPoint y: 279, distance: 5.6
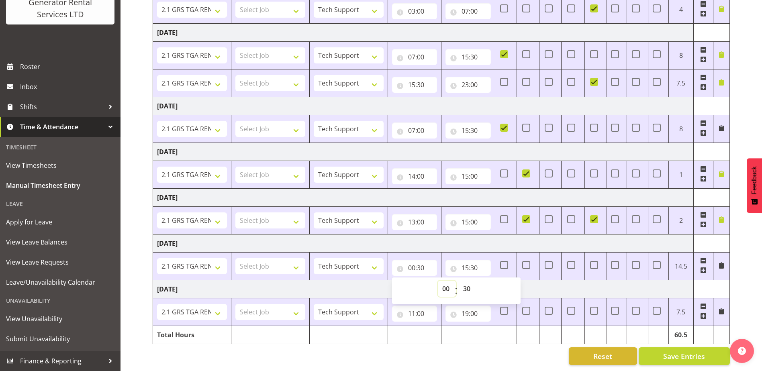
click at [448, 285] on select "00 01 02 03 04 05 06 07 08 09 10 11 12 13 14 15 16 17 18 19 20 21 22 23" at bounding box center [447, 289] width 18 height 16
select select "7"
click at [438, 281] on select "00 01 02 03 04 05 06 07 08 09 10 11 12 13 14 15 16 17 18 19 20 21 22 23" at bounding box center [447, 289] width 18 height 16
type input "07:30"
click at [469, 281] on select "00 01 02 03 04 05 06 07 08 09 10 11 12 13 14 15 16 17 18 19 20 21 22 23 24 25 2…" at bounding box center [467, 289] width 18 height 16
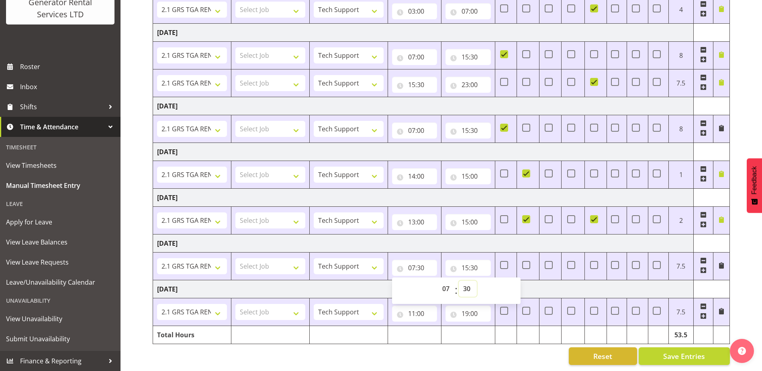
select select "0"
click at [458, 281] on select "00 01 02 03 04 05 06 07 08 09 10 11 12 13 14 15 16 17 18 19 20 21 22 23 24 25 2…" at bounding box center [467, 289] width 18 height 16
type input "07:00"
click at [650, 287] on td "[DATE]" at bounding box center [423, 289] width 540 height 18
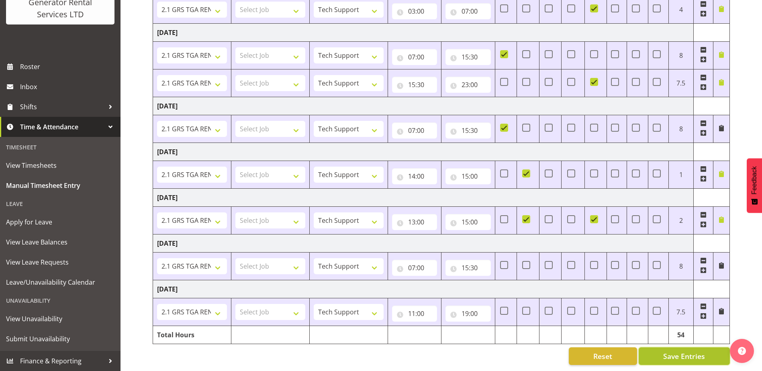
click at [676, 351] on span "Save Entries" at bounding box center [684, 356] width 42 height 10
type input "08:30"
select select "24858"
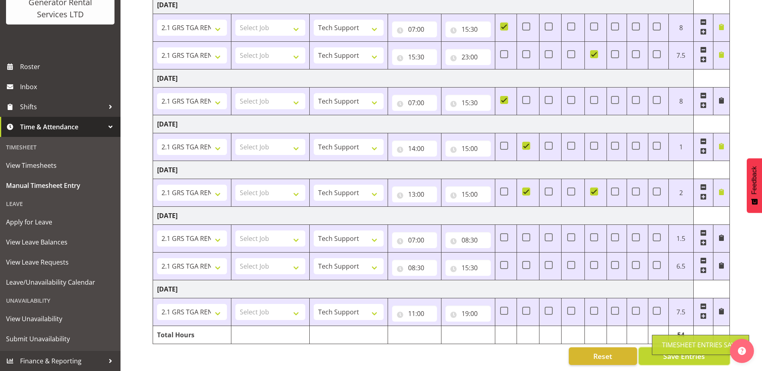
scroll to position [256, 0]
click at [414, 309] on input "11:00" at bounding box center [414, 313] width 45 height 16
click at [445, 326] on select "00 01 02 03 04 05 06 07 08 09 10 11 12 13 14 15 16 17 18 19 20 21 22 23" at bounding box center [447, 334] width 18 height 16
select select "7"
click at [438, 326] on select "00 01 02 03 04 05 06 07 08 09 10 11 12 13 14 15 16 17 18 19 20 21 22 23" at bounding box center [447, 334] width 18 height 16
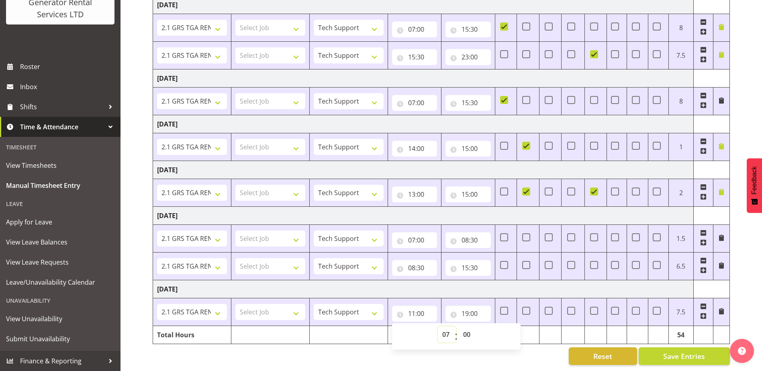
type input "07:00"
click at [471, 305] on input "19:00" at bounding box center [467, 313] width 45 height 16
click at [501, 330] on select "00 01 02 03 04 05 06 07 08 09 10 11 12 13 14 15 16 17 18 19 20 21 22 23" at bounding box center [500, 334] width 18 height 16
select select "15"
click at [491, 326] on select "00 01 02 03 04 05 06 07 08 09 10 11 12 13 14 15 16 17 18 19 20 21 22 23" at bounding box center [500, 334] width 18 height 16
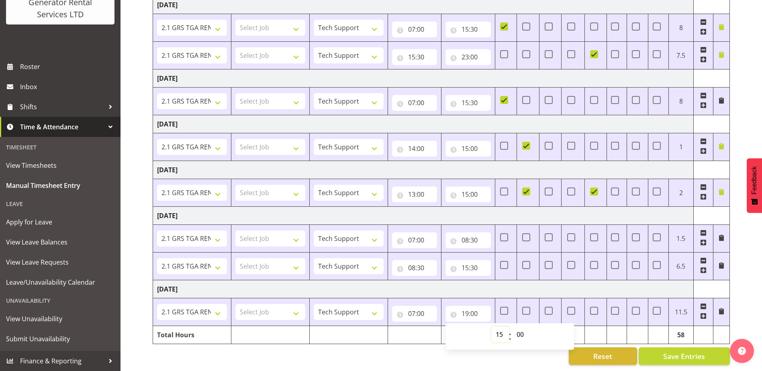
type input "15:00"
click at [525, 330] on select "00 01 02 03 04 05 06 07 08 09 10 11 12 13 14 15 16 17 18 19 20 21 22 23 24 25 2…" at bounding box center [521, 334] width 18 height 16
select select "30"
click at [512, 326] on select "00 01 02 03 04 05 06 07 08 09 10 11 12 13 14 15 16 17 18 19 20 21 22 23 24 25 2…" at bounding box center [521, 334] width 18 height 16
type input "15:30"
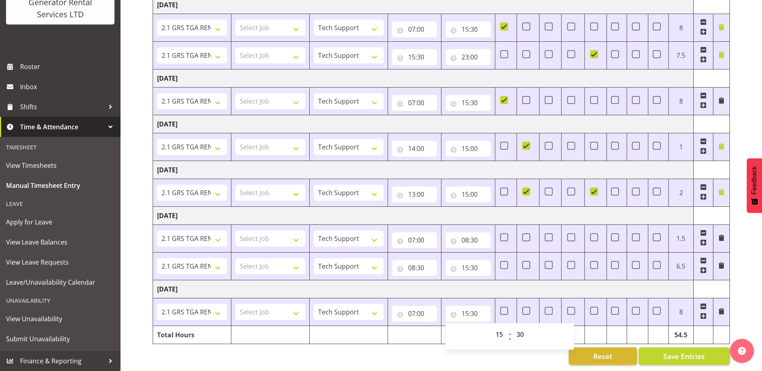
click at [641, 283] on td "[DATE]" at bounding box center [423, 289] width 540 height 18
click at [678, 351] on span "Save Entries" at bounding box center [684, 356] width 42 height 10
type input "09:00"
select select "24858"
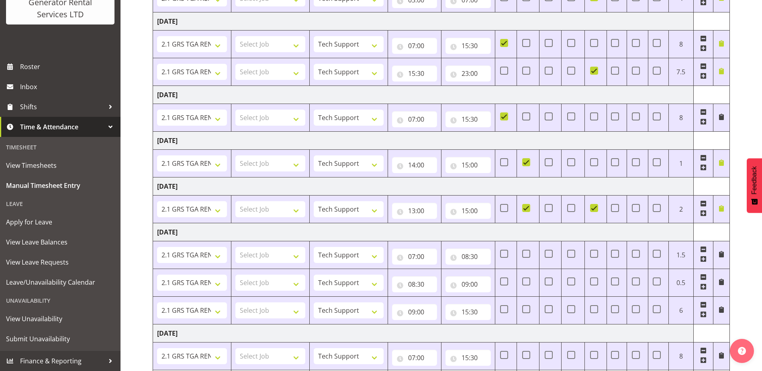
scroll to position [283, 0]
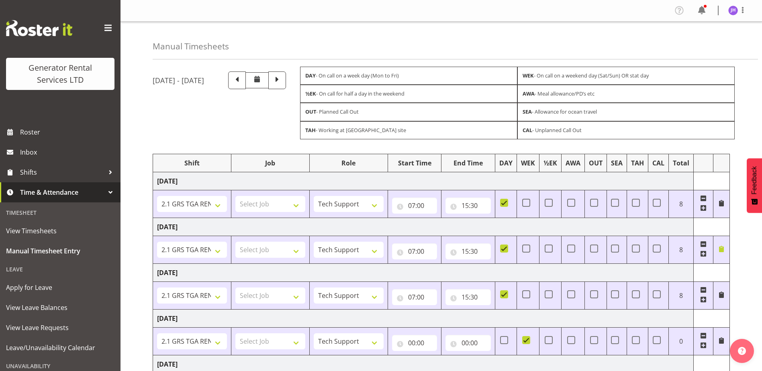
select select "24858"
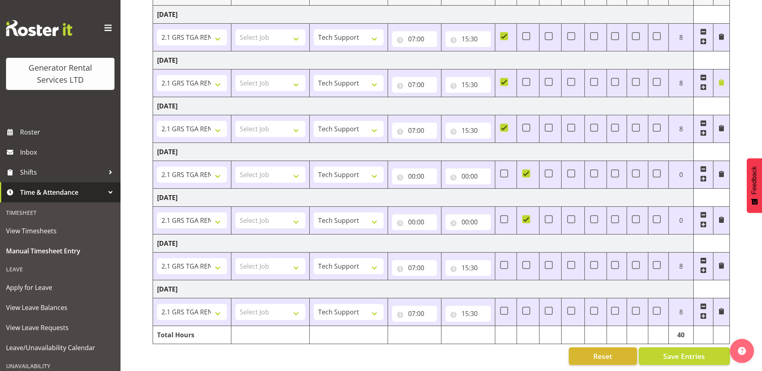
scroll to position [173, 0]
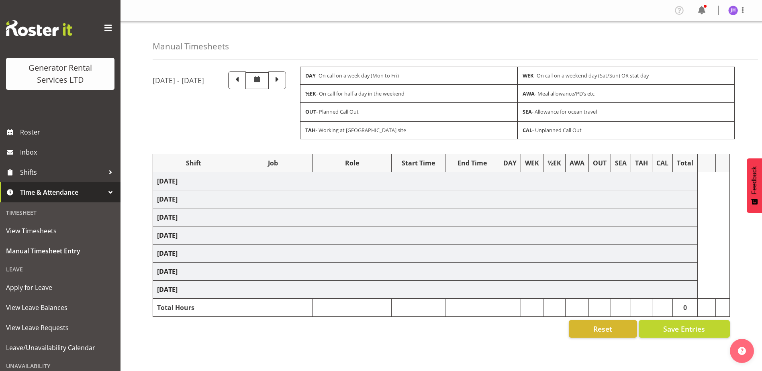
scroll to position [22, 0]
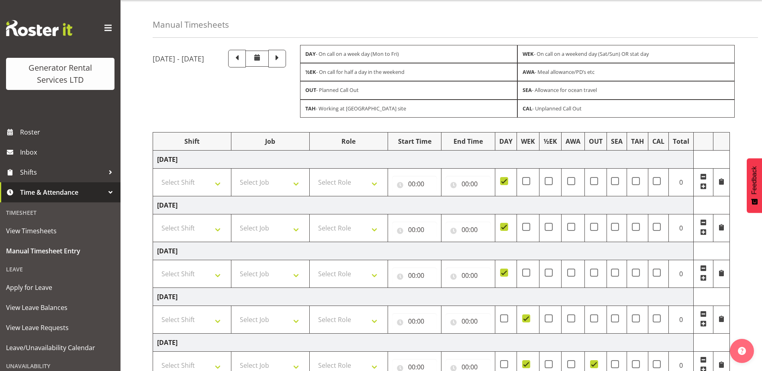
type input "07:00"
type input "15:30"
checkbox input "true"
type input "07:00"
type input "15:30"
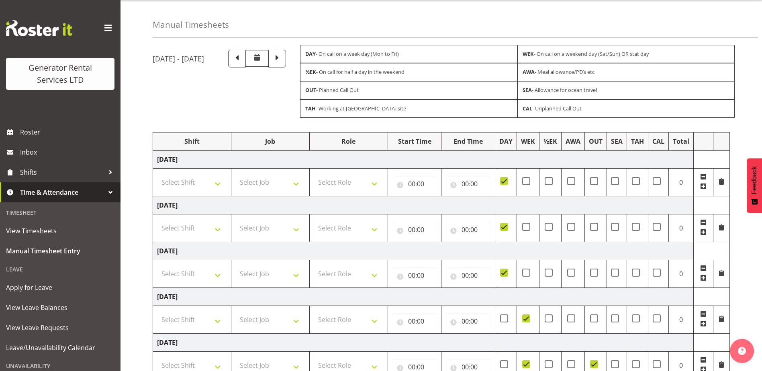
checkbox input "true"
type input "07:00"
type input "15:30"
checkbox input "true"
type input "14:00"
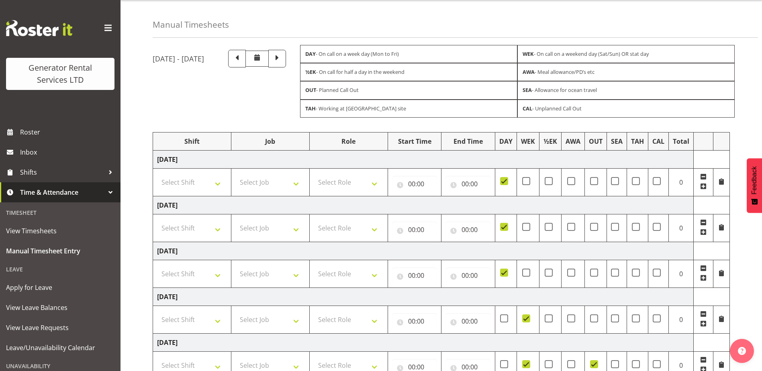
type input "15:00"
checkbox input "true"
type input "13:00"
type input "15:00"
checkbox input "true"
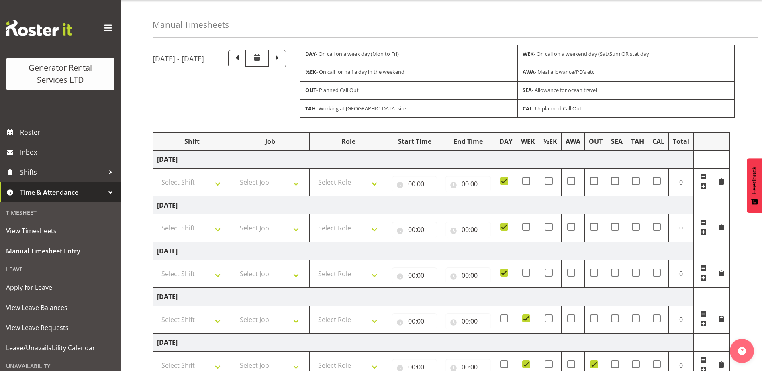
checkbox input "true"
select select "24858"
type input "07:00"
type input "08:30"
type input "07:00"
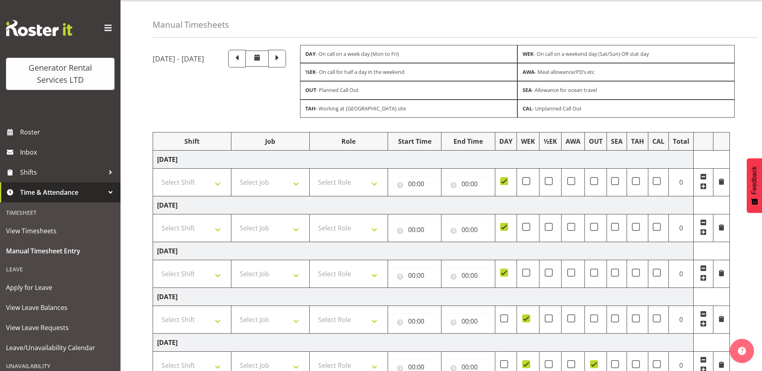
type input "15:30"
select select "24858"
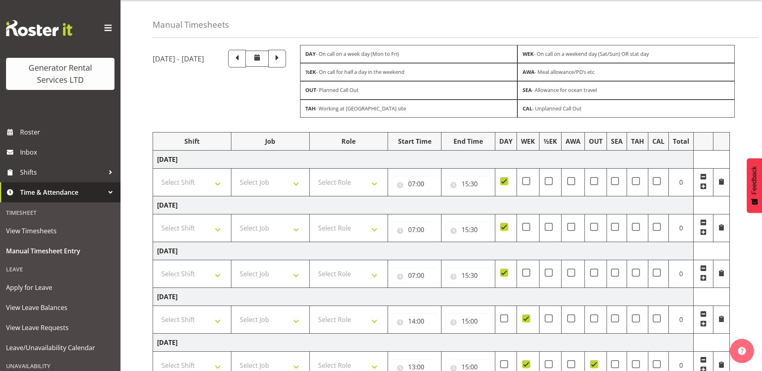
select select "24858"
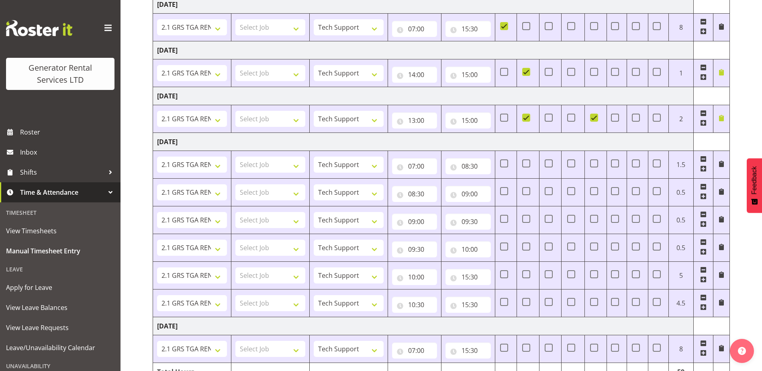
scroll to position [367, 0]
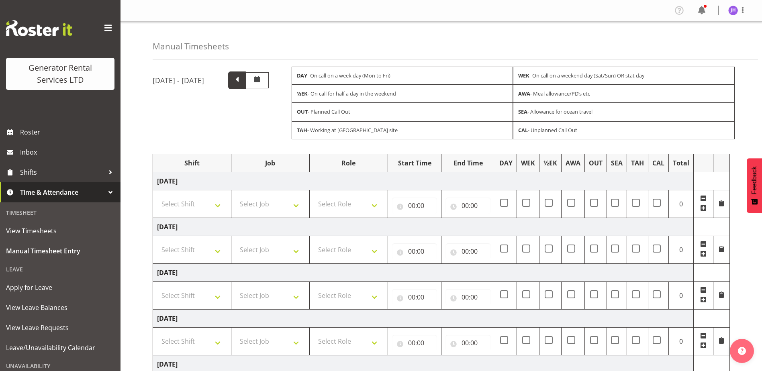
click at [242, 81] on span at bounding box center [237, 79] width 10 height 10
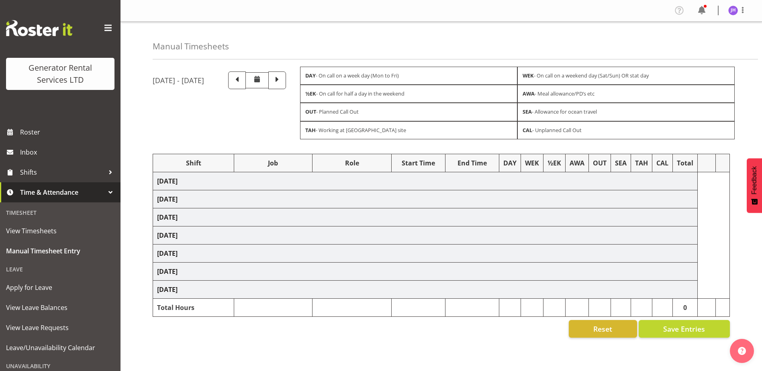
select select "24858"
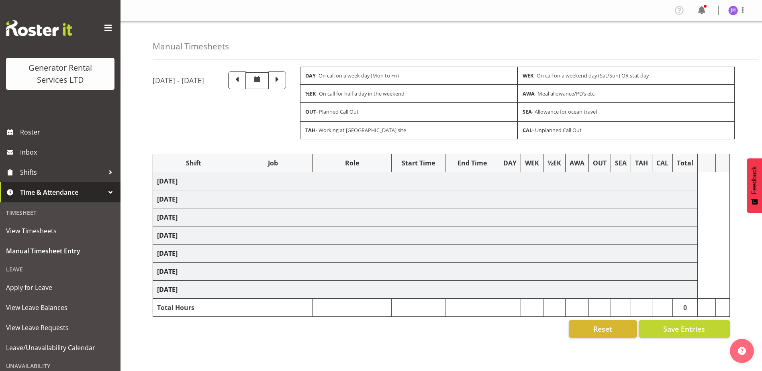
select select "24858"
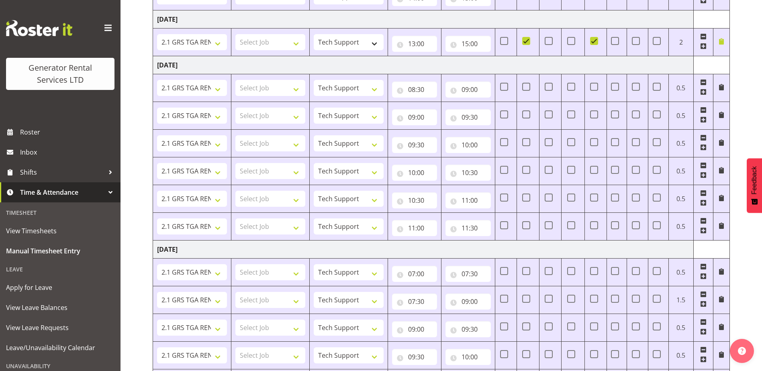
scroll to position [505, 0]
